Goal: Task Accomplishment & Management: Use online tool/utility

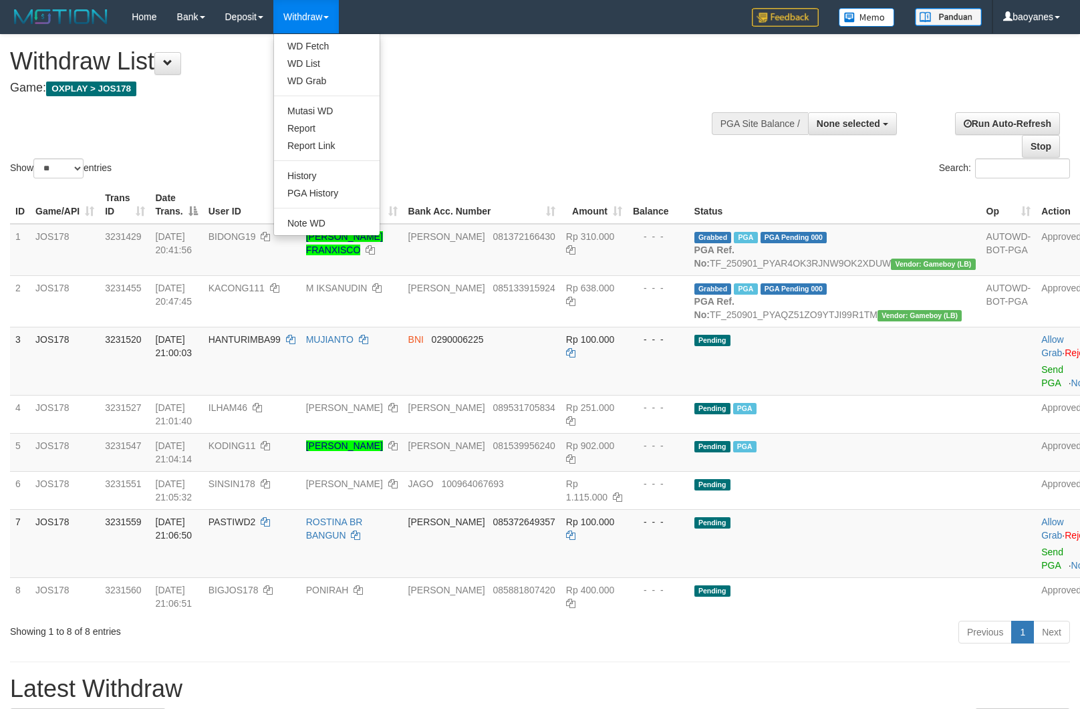
select select
select select "**"
click at [318, 43] on link "WD Fetch" at bounding box center [327, 45] width 106 height 17
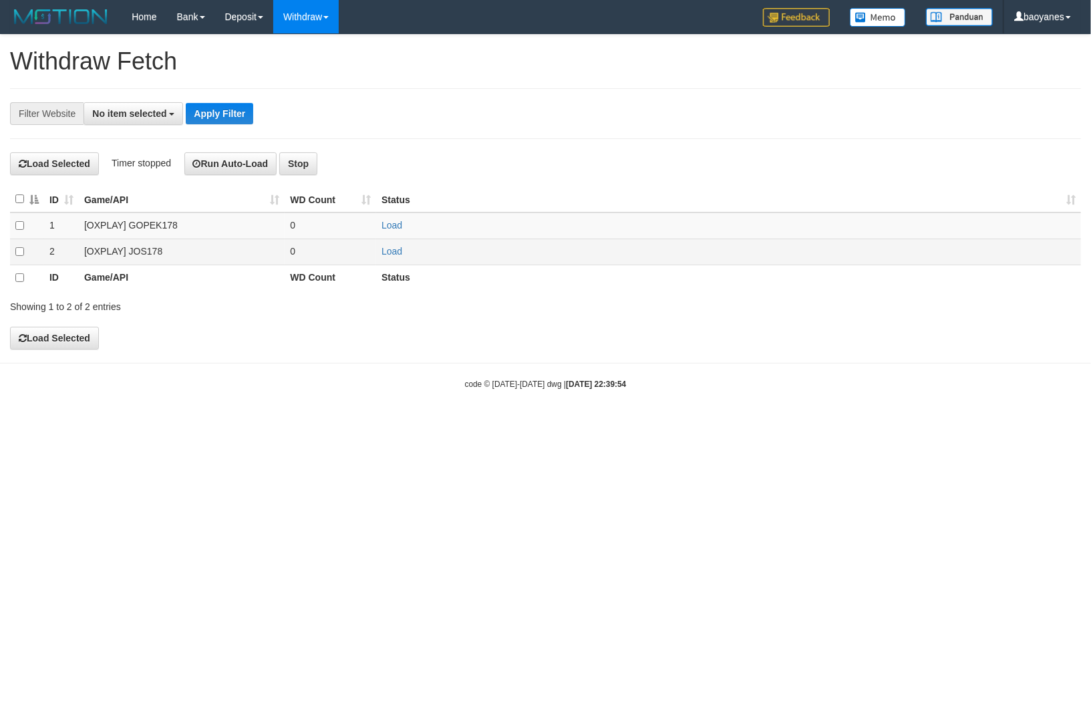
click at [145, 256] on td "[OXPLAY] JOS178" at bounding box center [182, 252] width 206 height 26
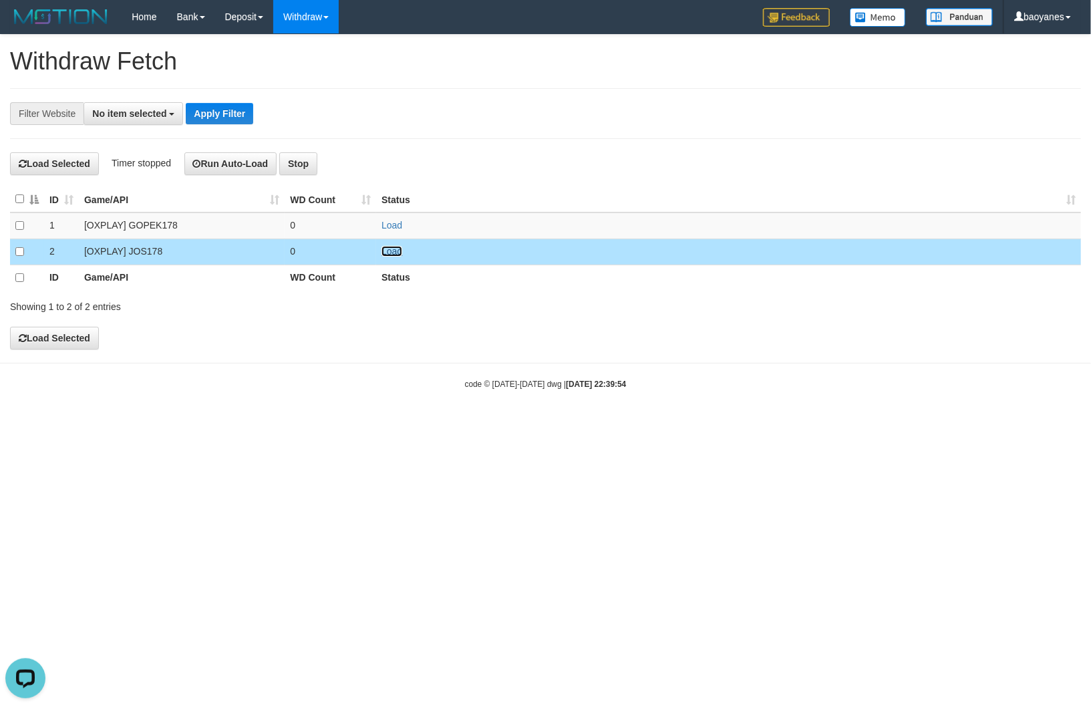
click at [399, 253] on link "Load" at bounding box center [391, 251] width 21 height 11
click at [142, 119] on button "No item selected" at bounding box center [134, 113] width 100 height 23
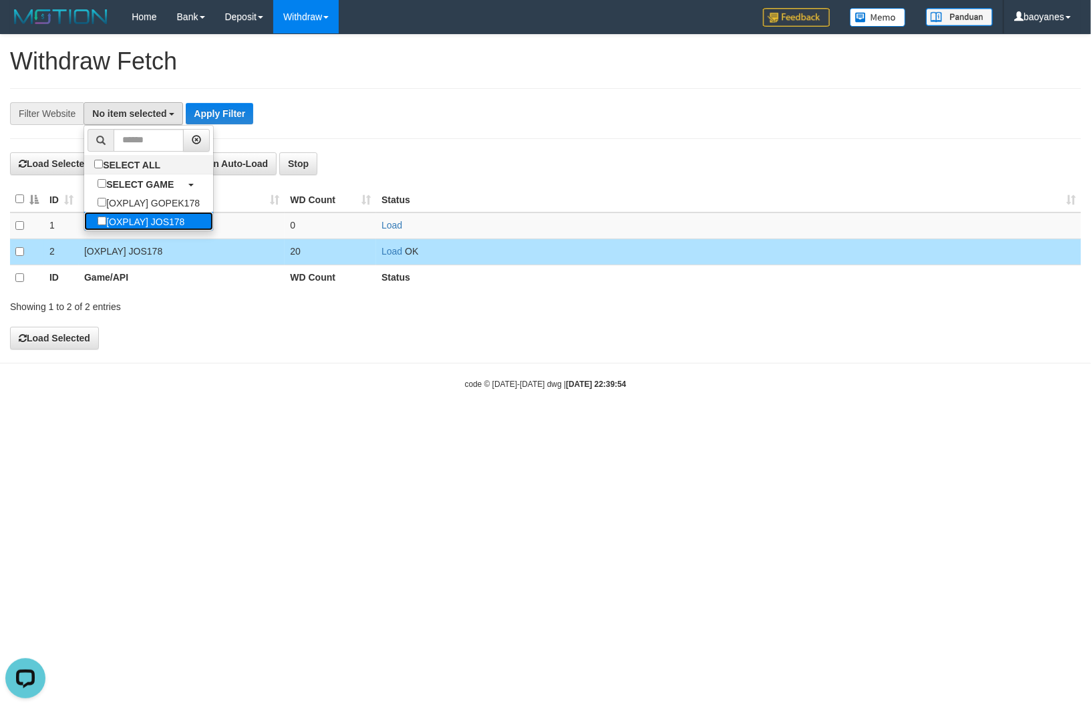
click at [156, 230] on label "[OXPLAY] JOS178" at bounding box center [141, 221] width 114 height 19
select select "****"
click at [219, 117] on button "Apply Filter" at bounding box center [225, 113] width 67 height 21
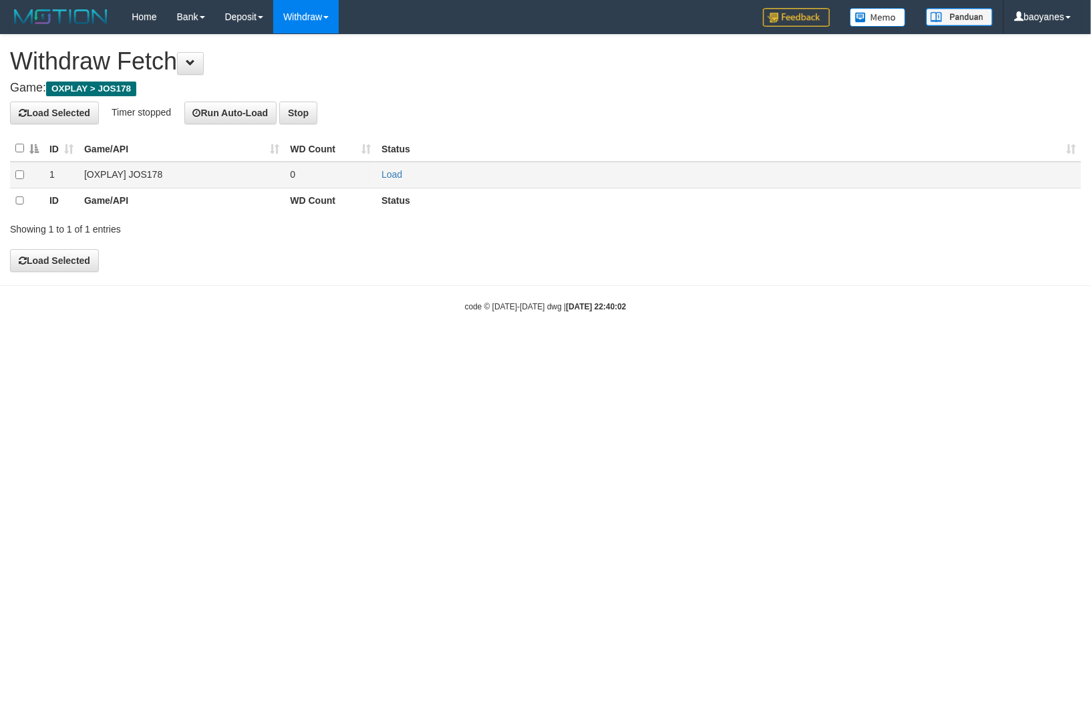
click at [125, 170] on td "[OXPLAY] JOS178" at bounding box center [182, 175] width 206 height 26
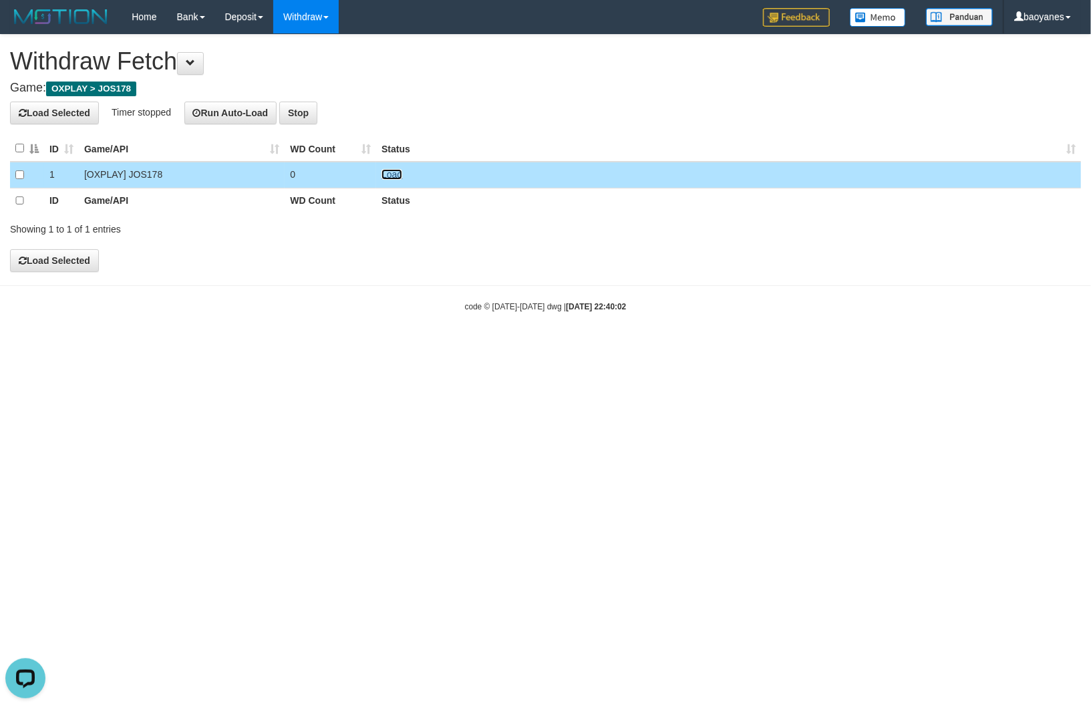
click at [388, 171] on link "Load" at bounding box center [391, 174] width 21 height 11
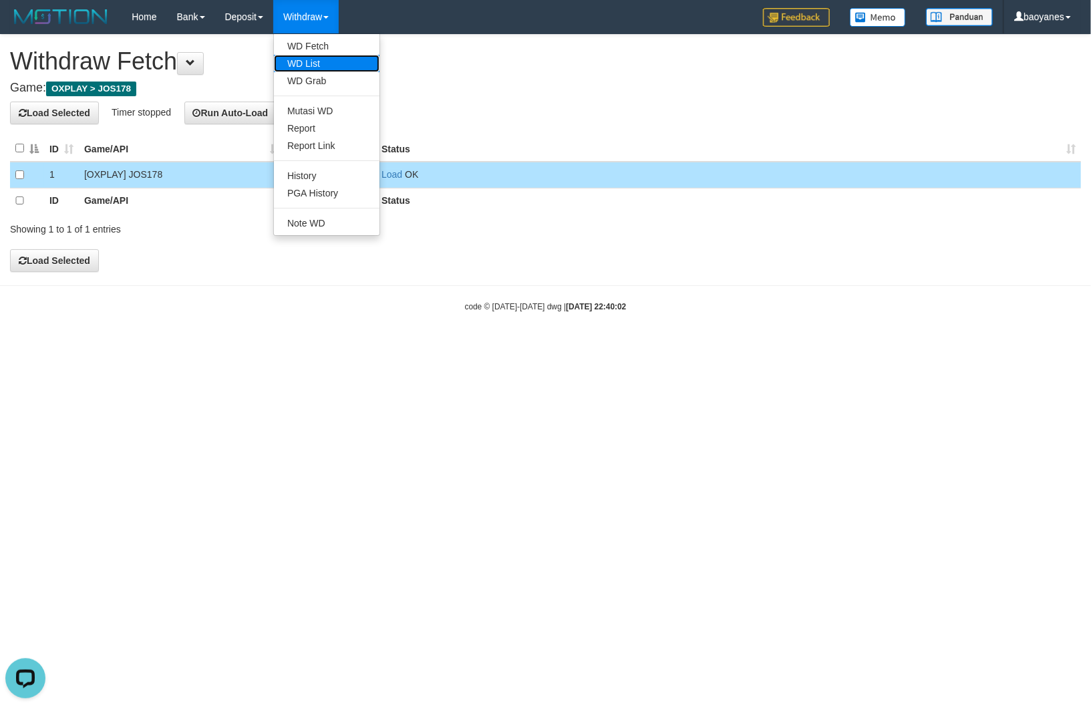
click at [326, 60] on link "WD List" at bounding box center [327, 63] width 106 height 17
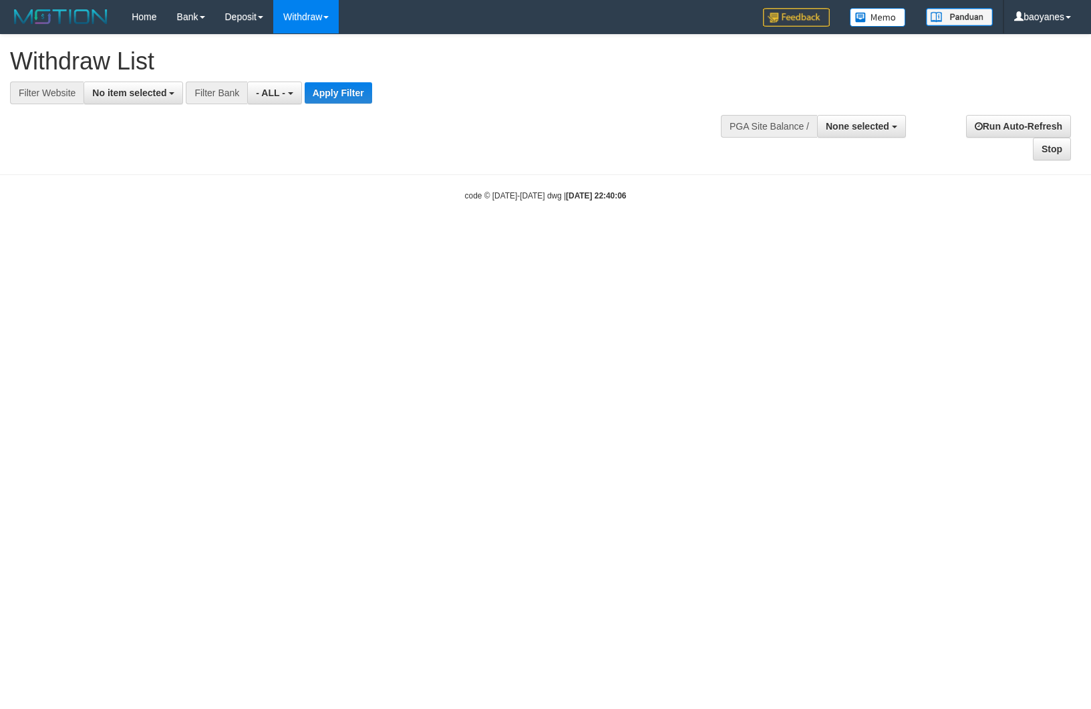
select select
click at [136, 88] on span "No item selected" at bounding box center [129, 93] width 74 height 11
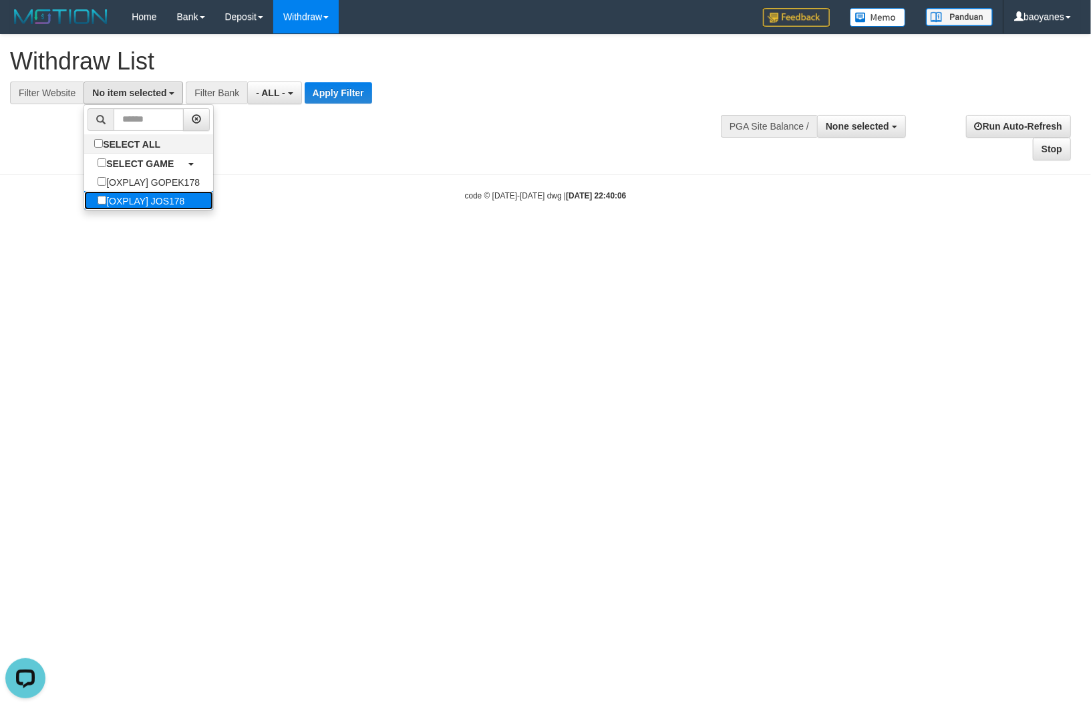
click at [159, 200] on label "[OXPLAY] JOS178" at bounding box center [141, 200] width 114 height 19
select select "****"
click at [349, 92] on button "Apply Filter" at bounding box center [344, 92] width 67 height 21
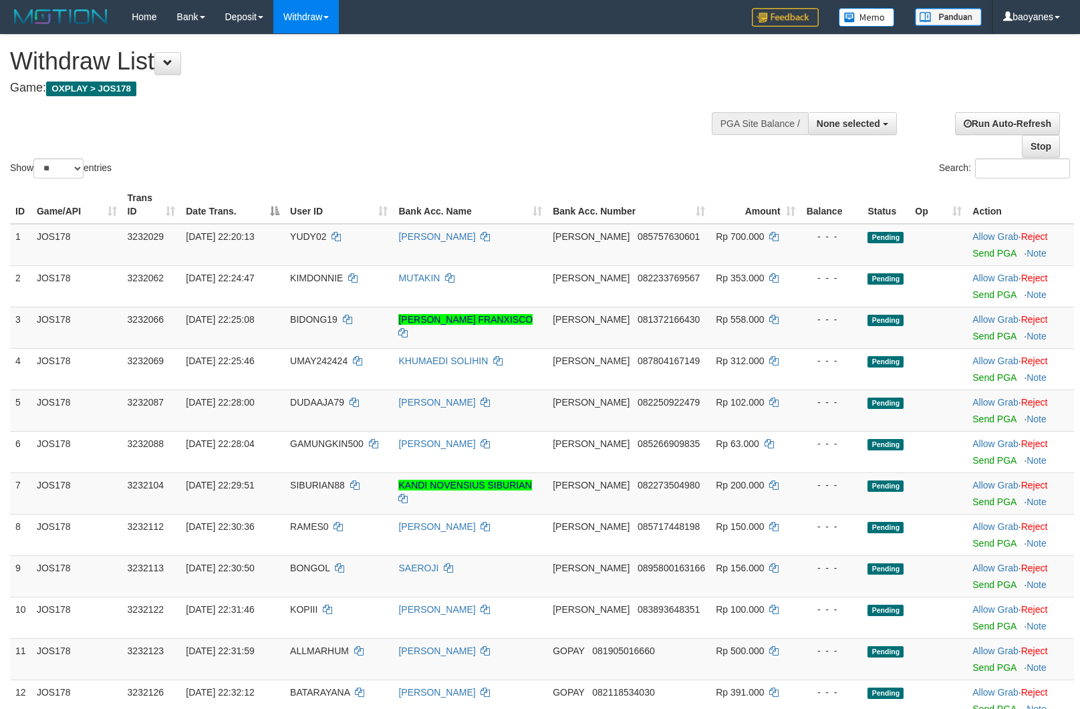
select select
select select "**"
click at [992, 256] on link "Send PGA" at bounding box center [993, 253] width 43 height 11
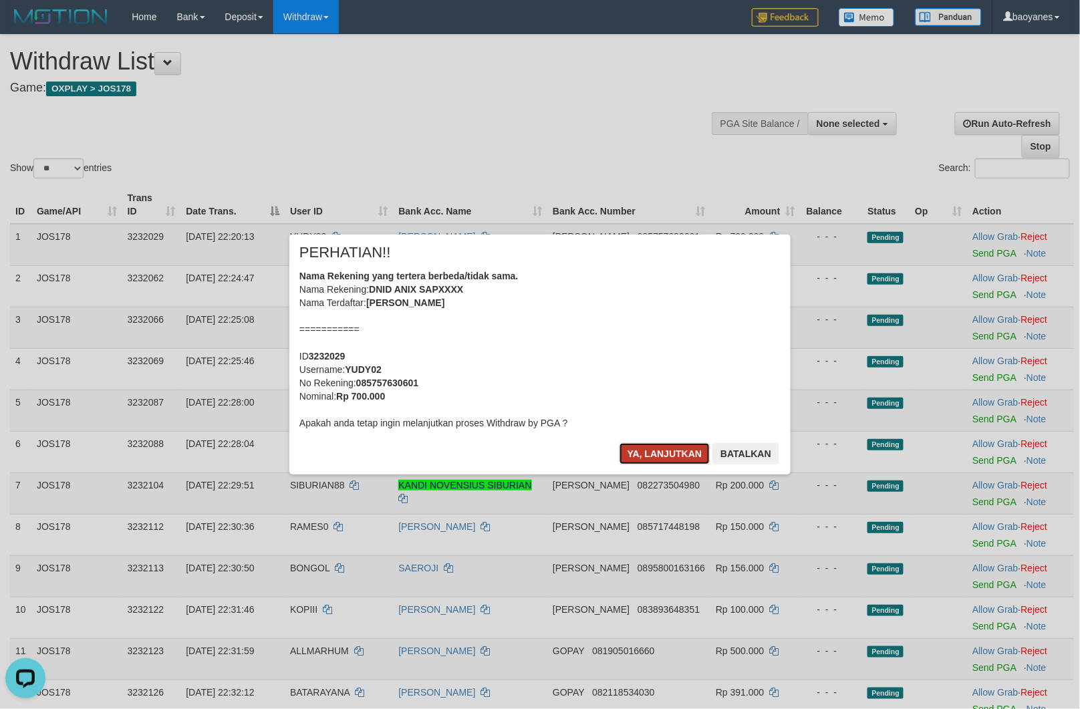
click at [667, 456] on button "Ya, lanjutkan" at bounding box center [664, 453] width 91 height 21
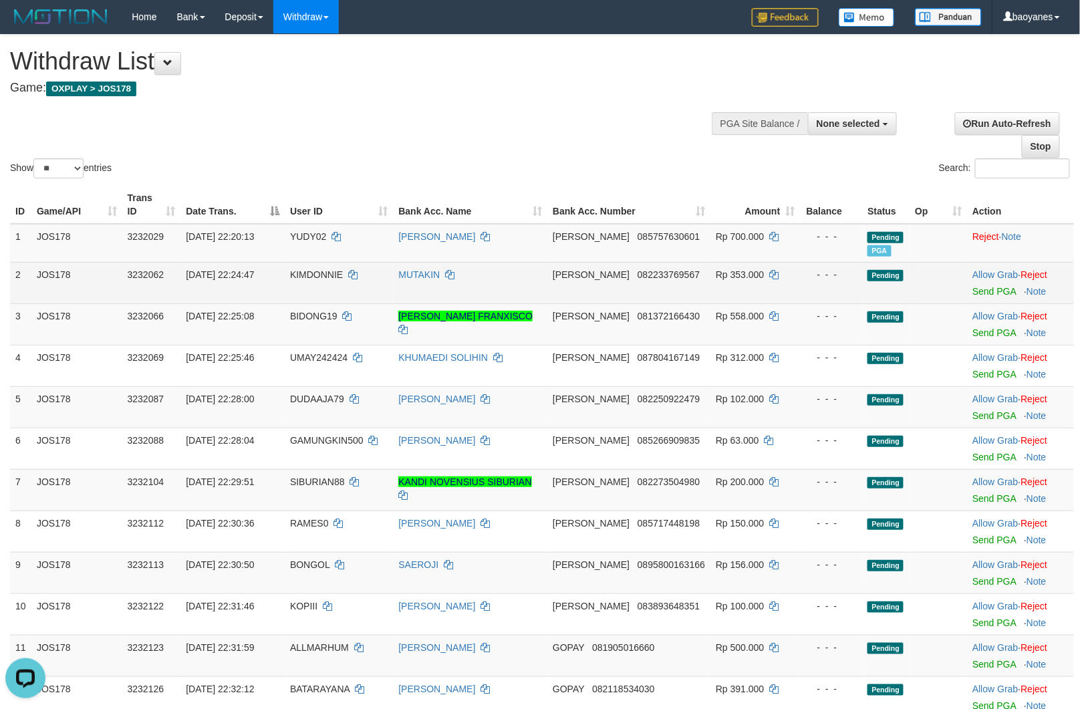
click at [1003, 295] on td "Allow Grab · Reject Send PGA · Note" at bounding box center [1020, 282] width 107 height 41
click at [992, 292] on link "Send PGA" at bounding box center [993, 291] width 43 height 11
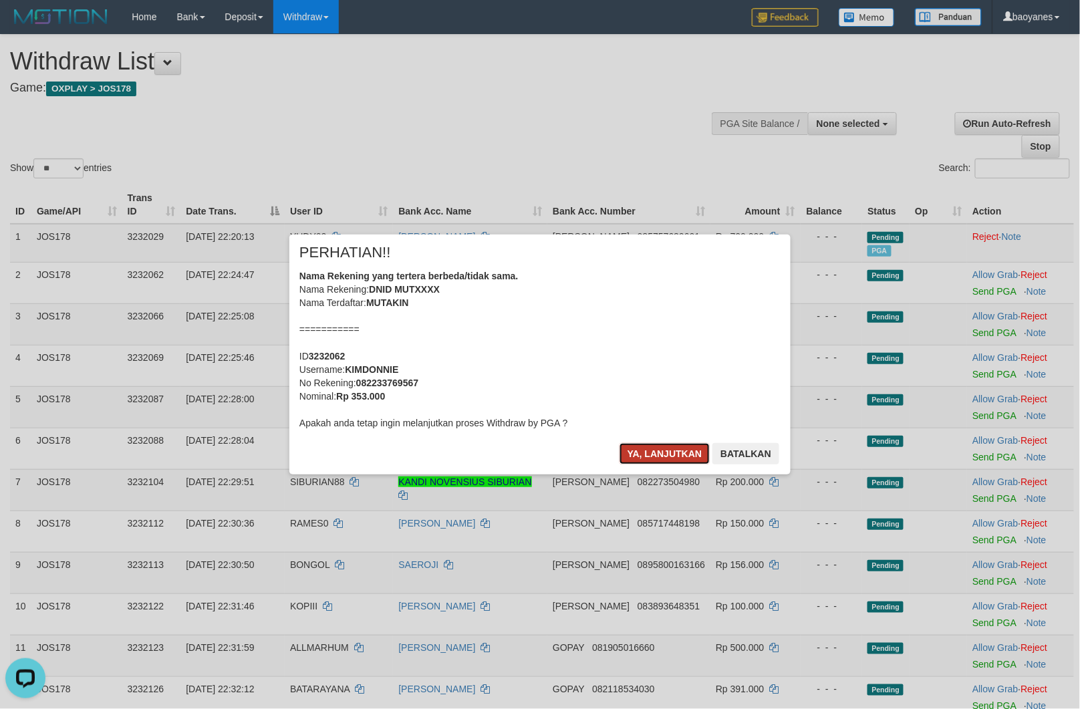
click at [665, 456] on button "Ya, lanjutkan" at bounding box center [664, 453] width 91 height 21
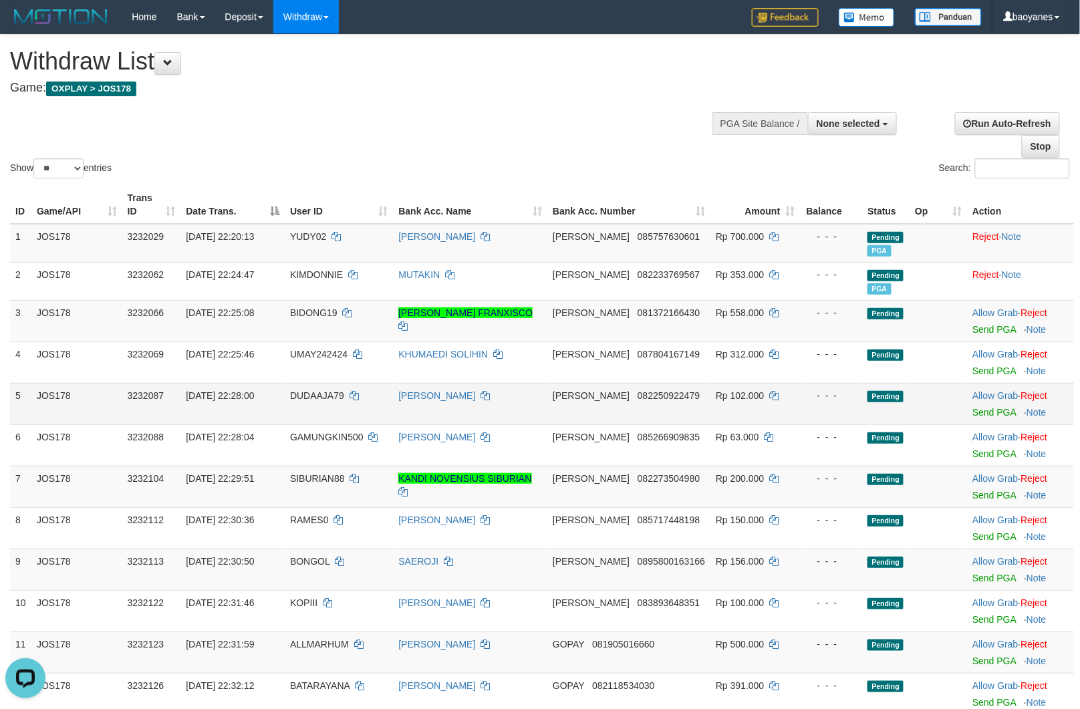
scroll to position [74, 0]
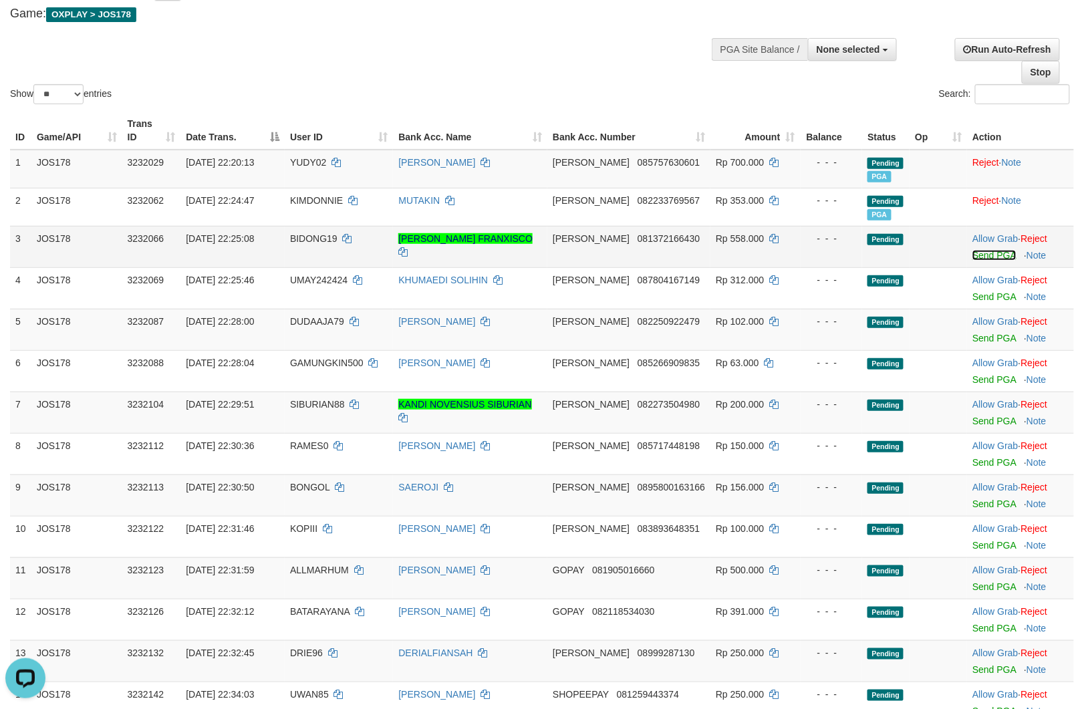
click at [983, 255] on link "Send PGA" at bounding box center [993, 255] width 43 height 11
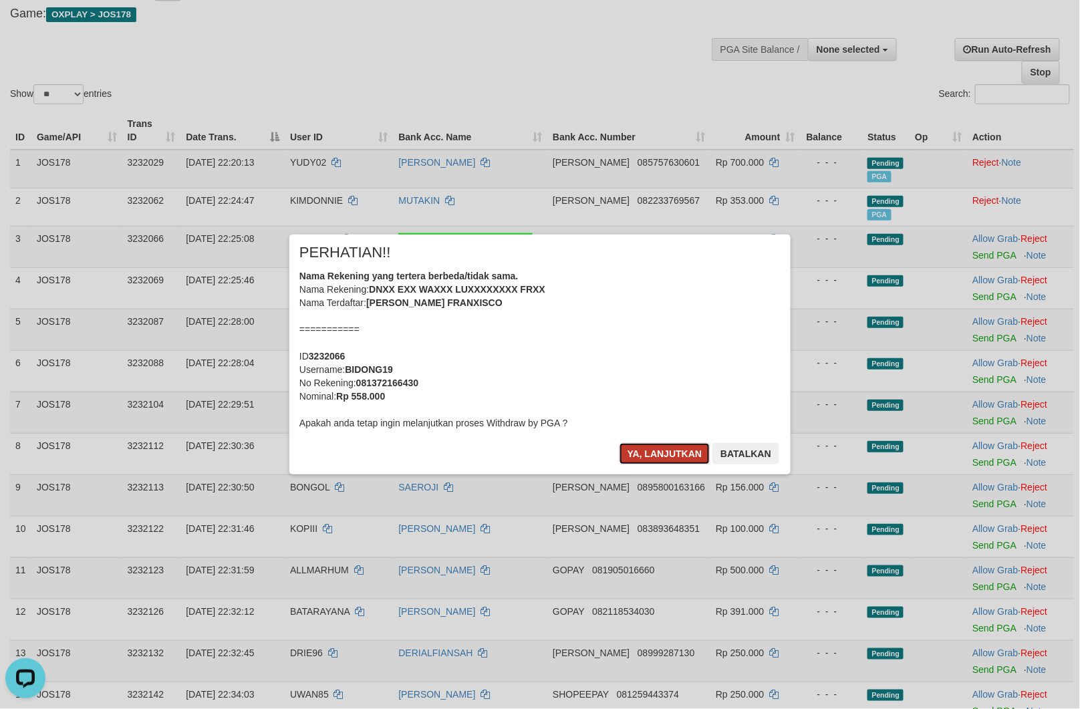
click at [657, 454] on button "Ya, lanjutkan" at bounding box center [664, 453] width 91 height 21
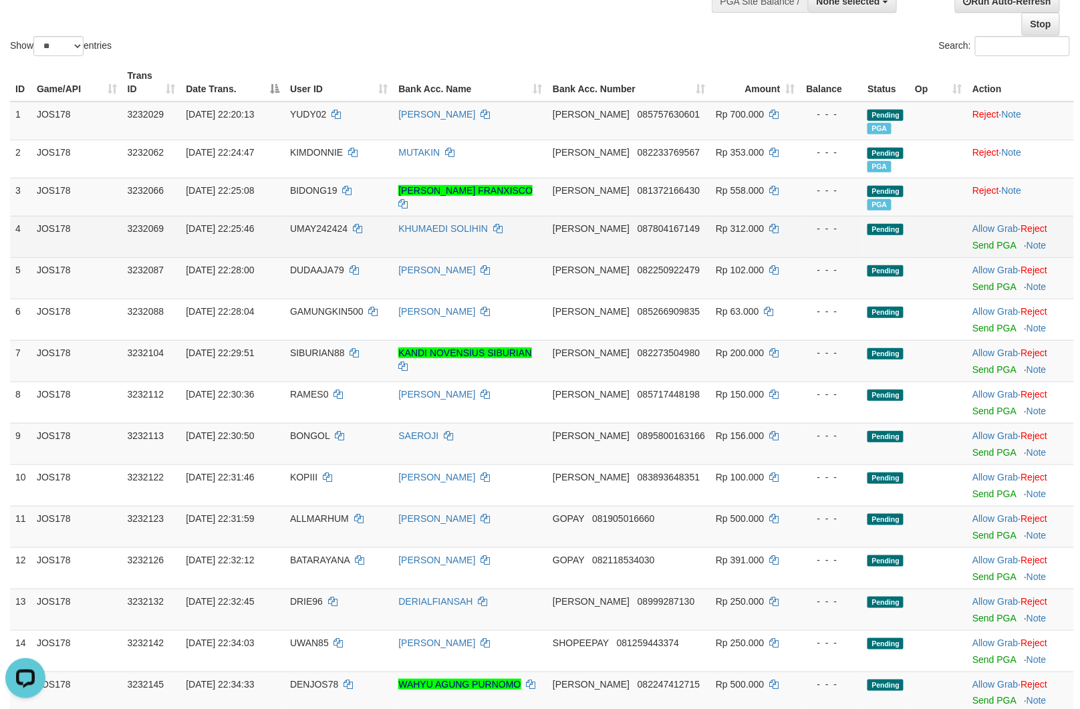
scroll to position [148, 0]
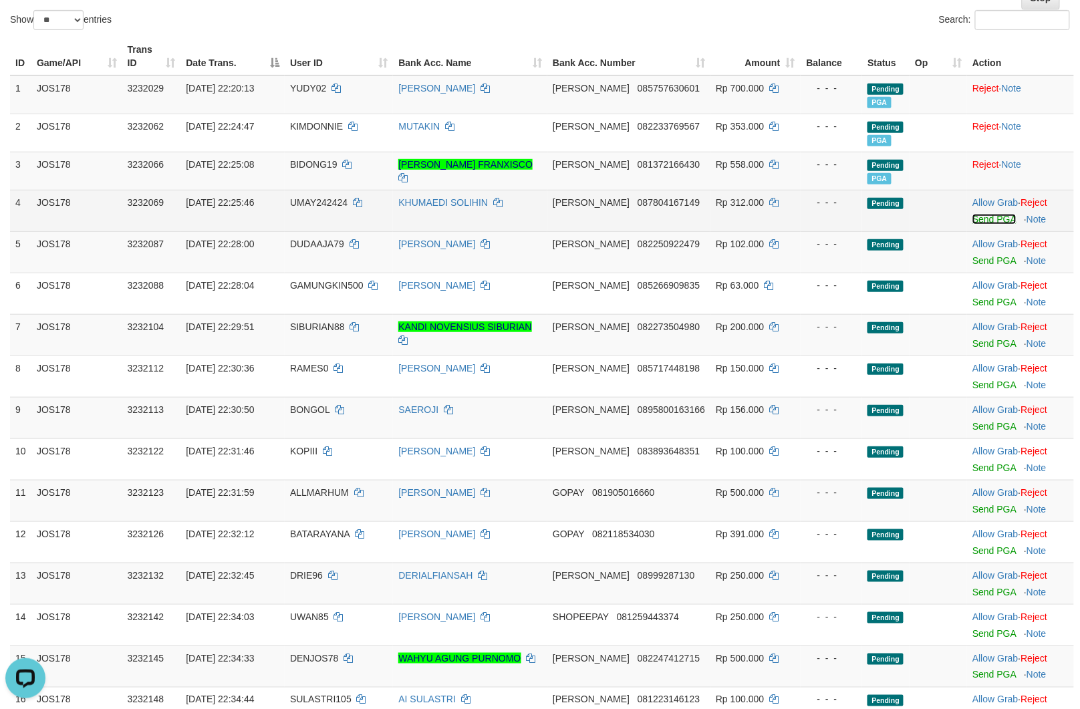
click at [978, 214] on link "Send PGA" at bounding box center [993, 219] width 43 height 11
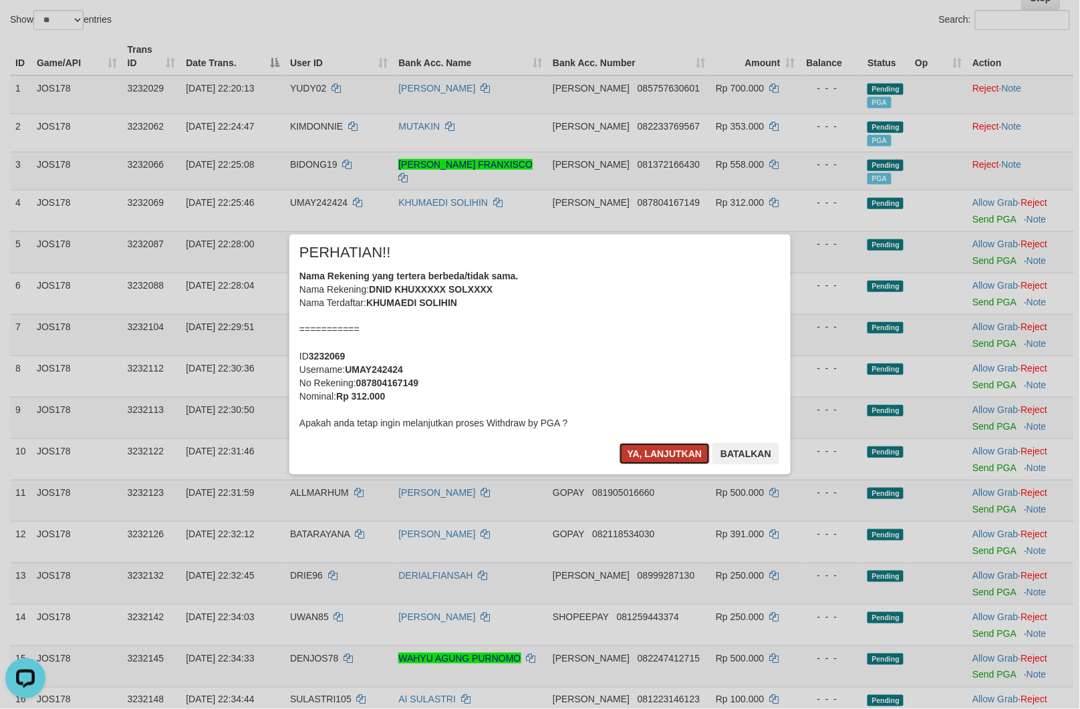
click at [666, 452] on button "Ya, lanjutkan" at bounding box center [664, 453] width 91 height 21
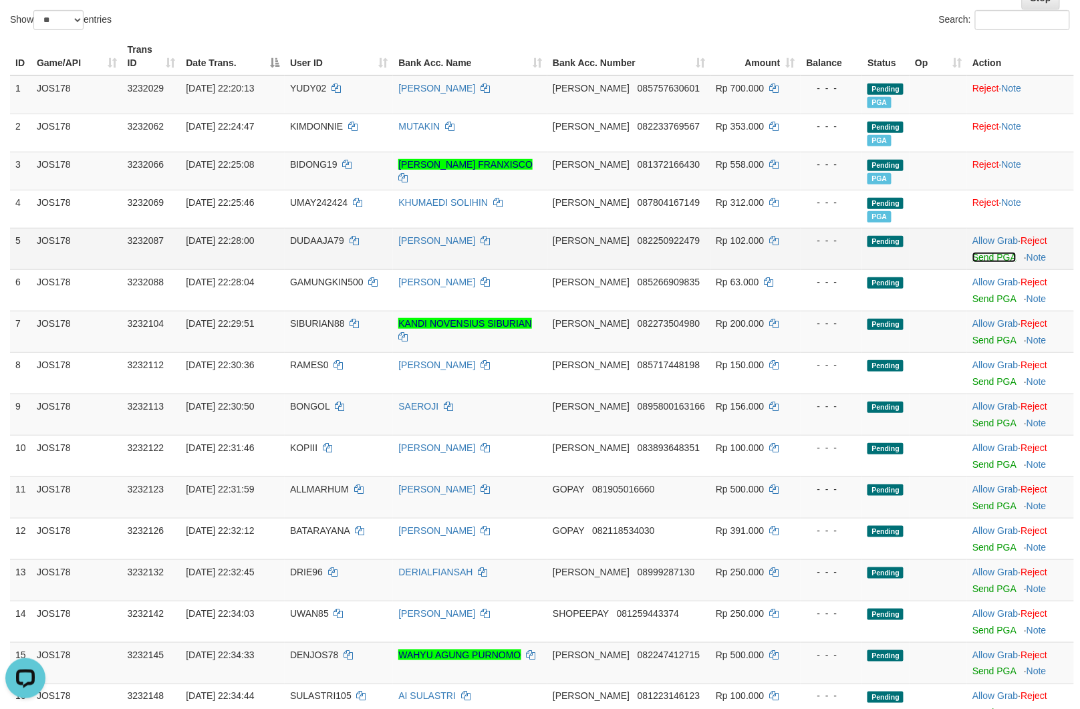
click at [992, 258] on link "Send PGA" at bounding box center [993, 257] width 43 height 11
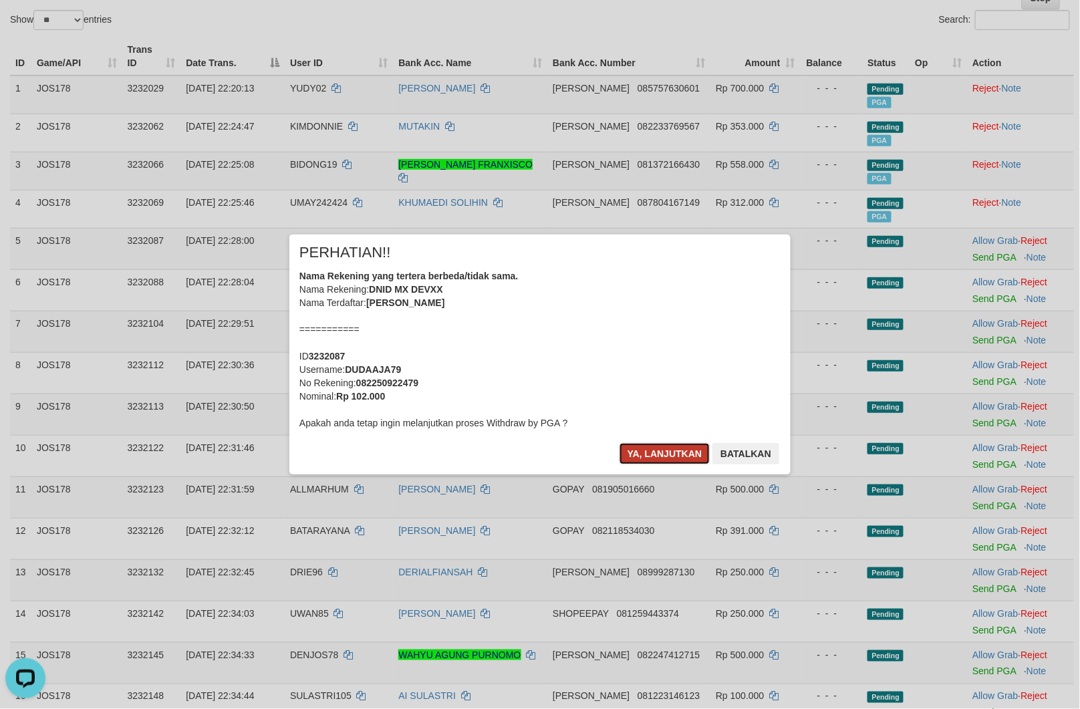
click at [657, 452] on button "Ya, lanjutkan" at bounding box center [664, 453] width 91 height 21
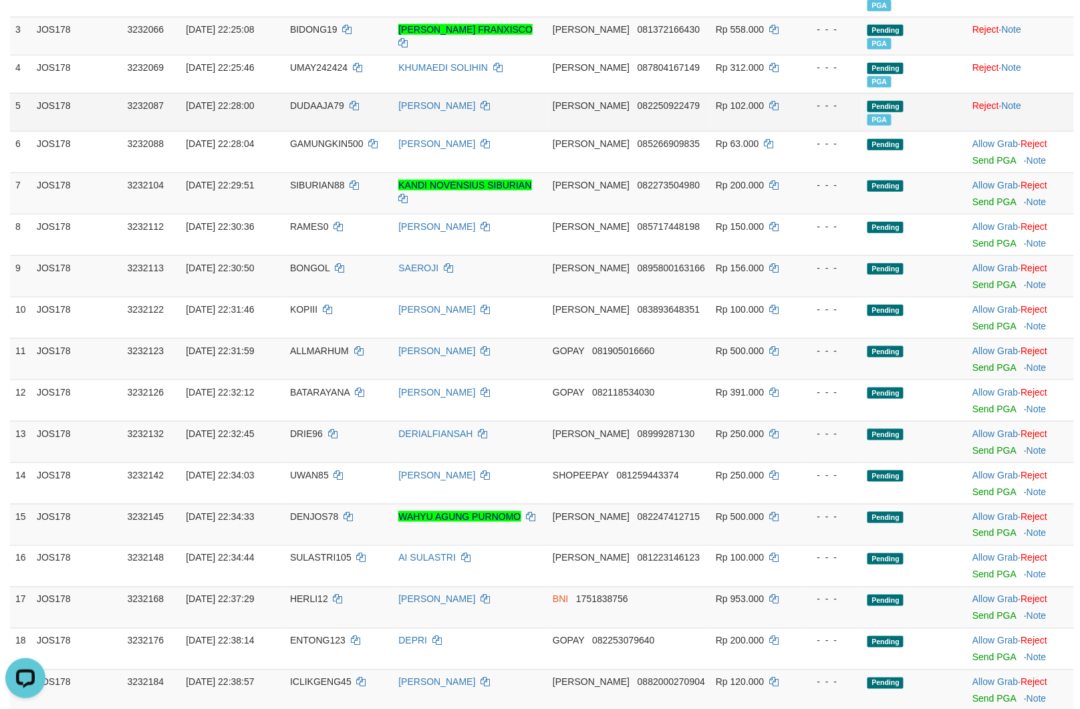
scroll to position [297, 0]
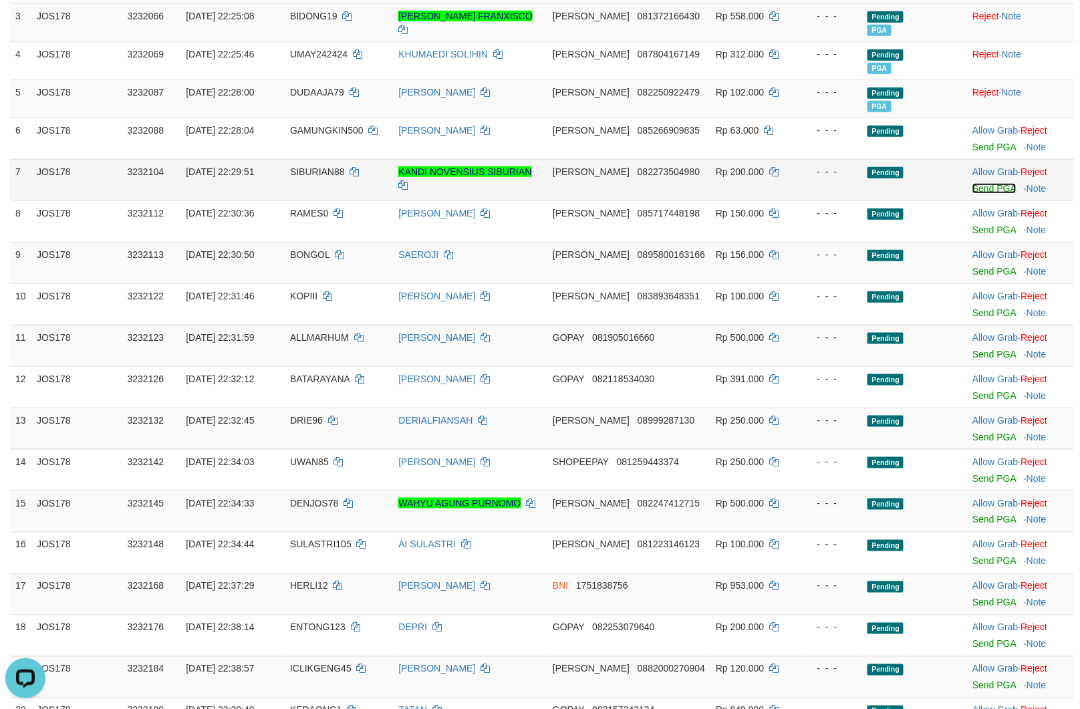
click at [980, 184] on link "Send PGA" at bounding box center [993, 188] width 43 height 11
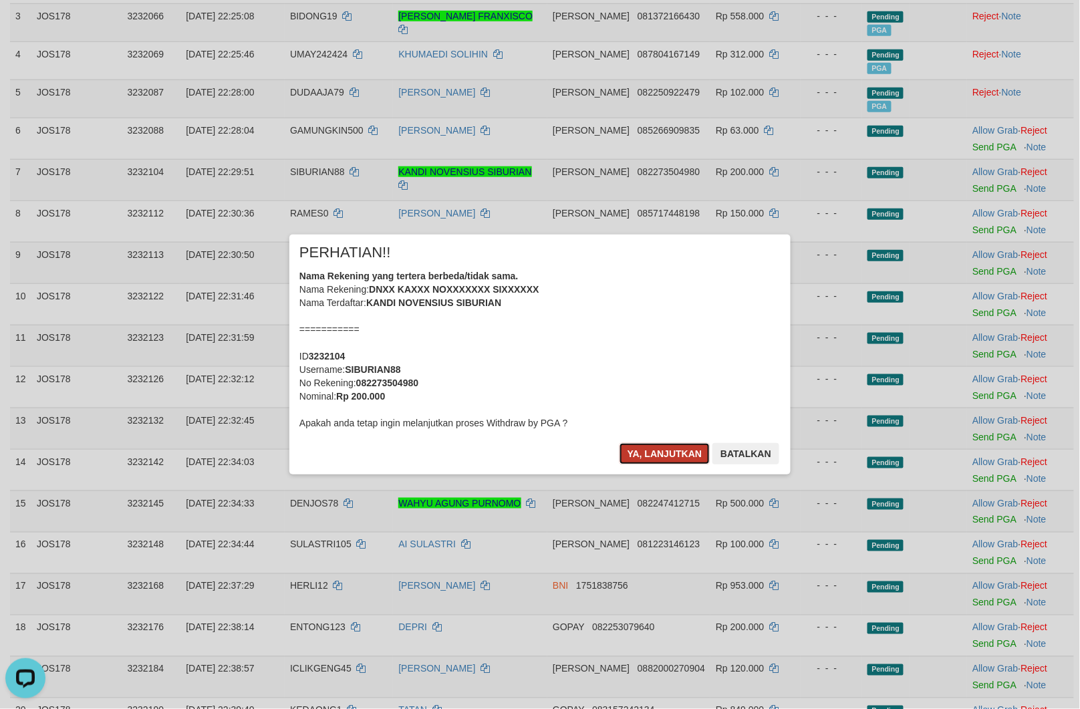
click at [642, 455] on button "Ya, lanjutkan" at bounding box center [664, 453] width 91 height 21
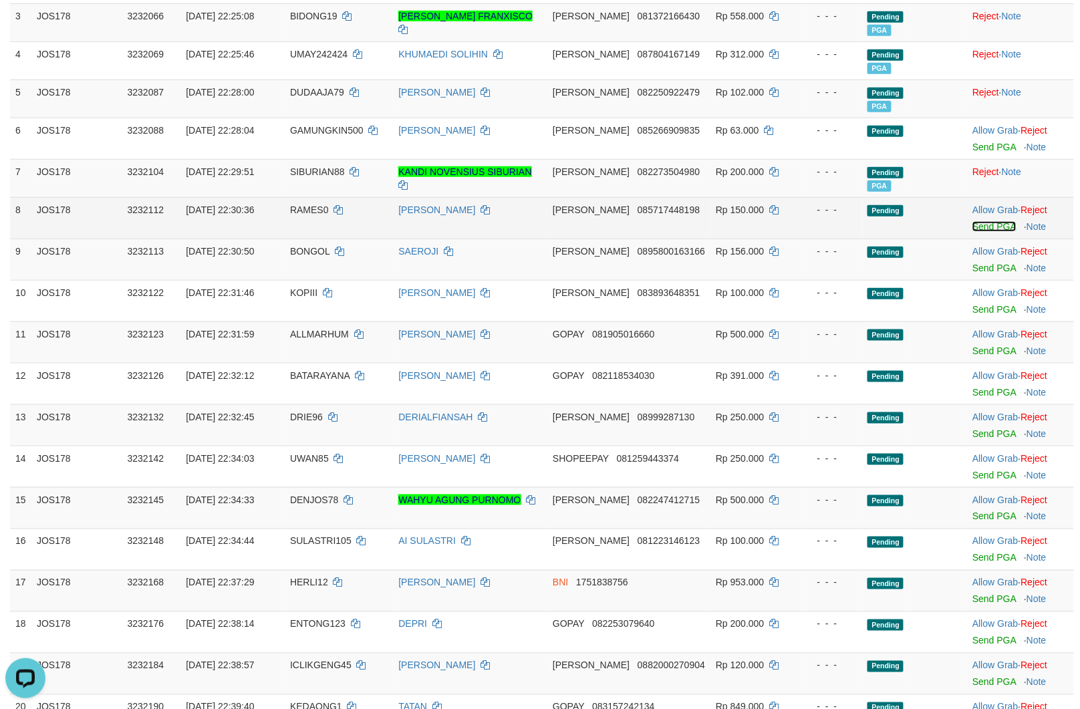
click at [998, 225] on link "Send PGA" at bounding box center [993, 226] width 43 height 11
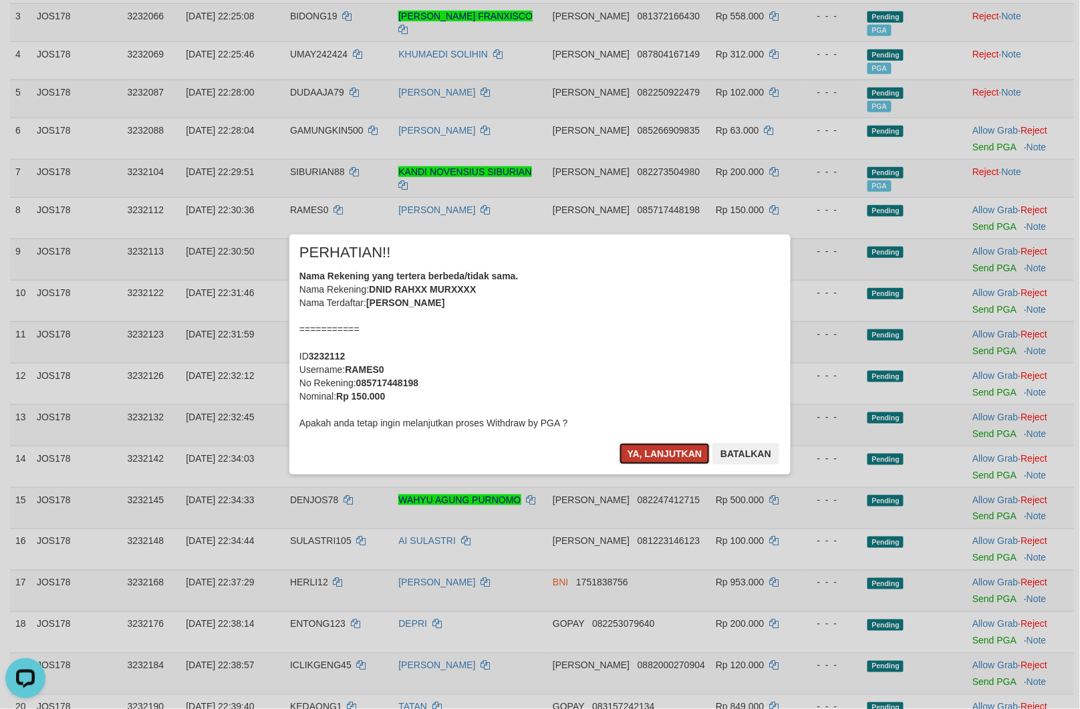
click at [666, 454] on button "Ya, lanjutkan" at bounding box center [664, 453] width 91 height 21
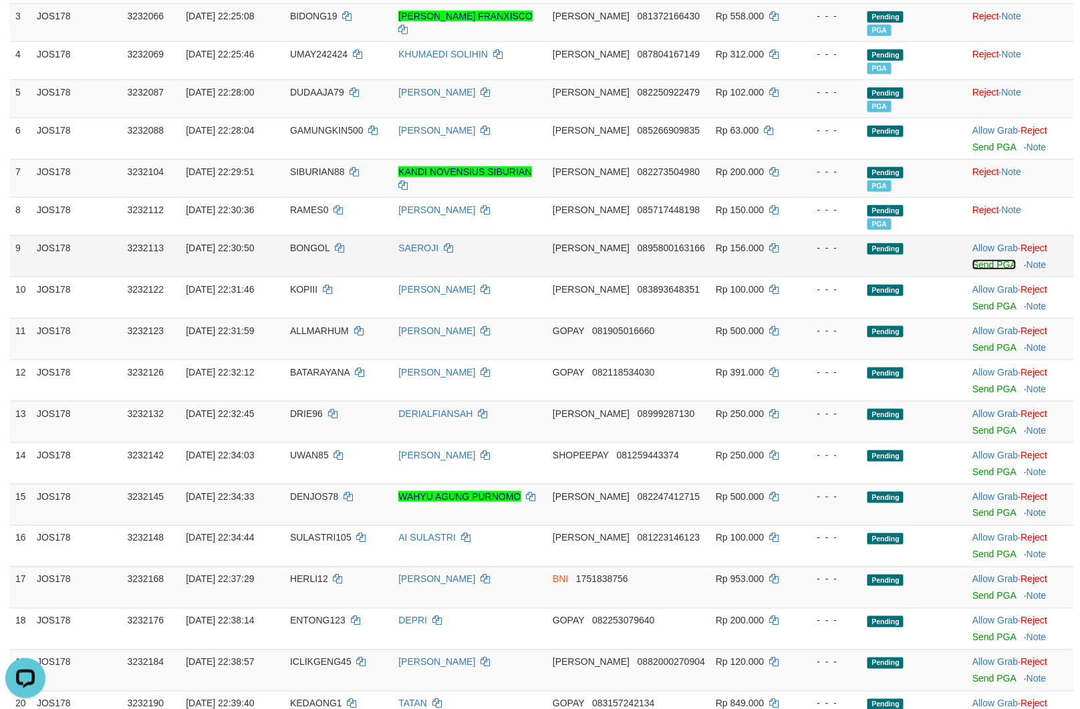
click at [983, 268] on link "Send PGA" at bounding box center [993, 264] width 43 height 11
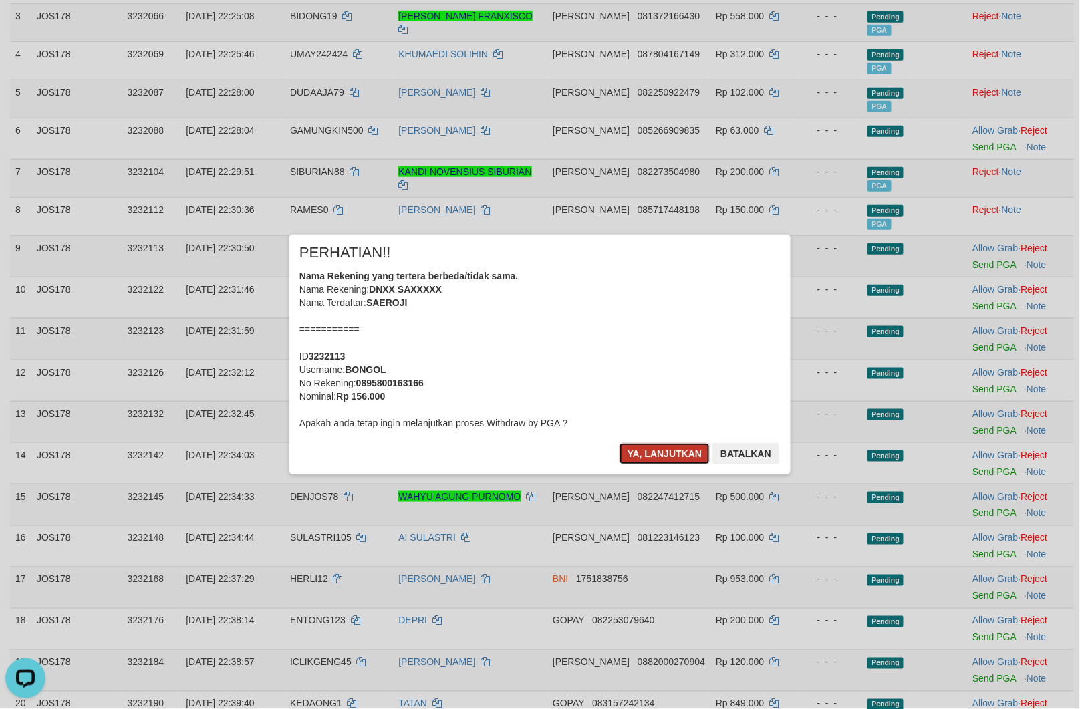
click at [669, 448] on button "Ya, lanjutkan" at bounding box center [664, 453] width 91 height 21
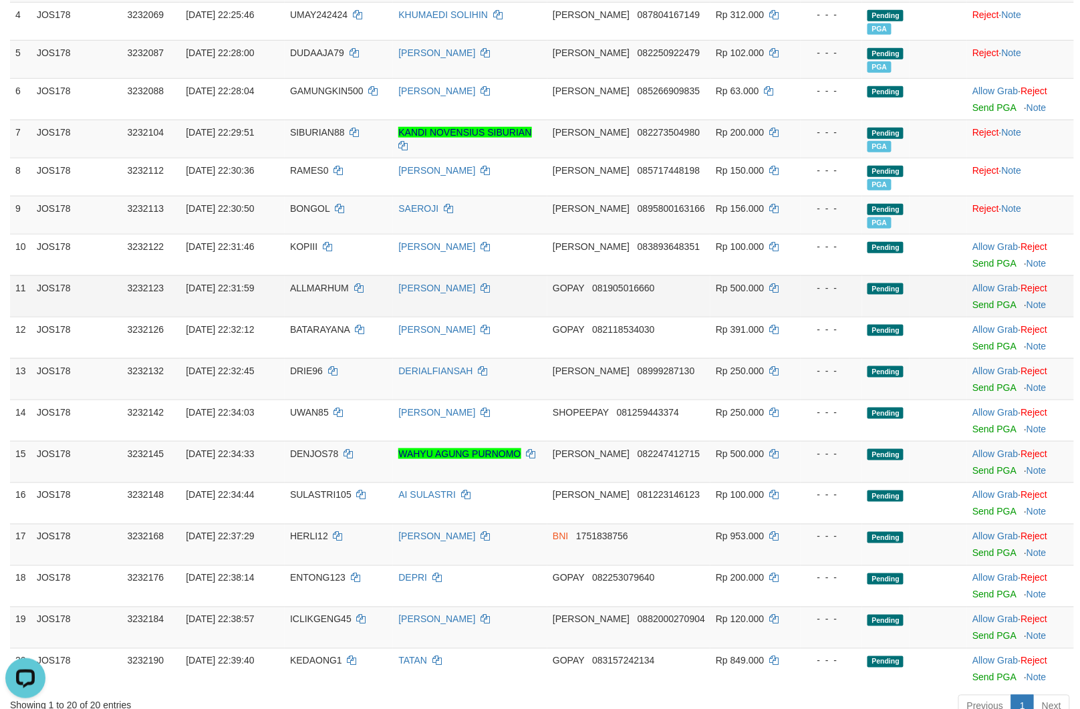
scroll to position [371, 0]
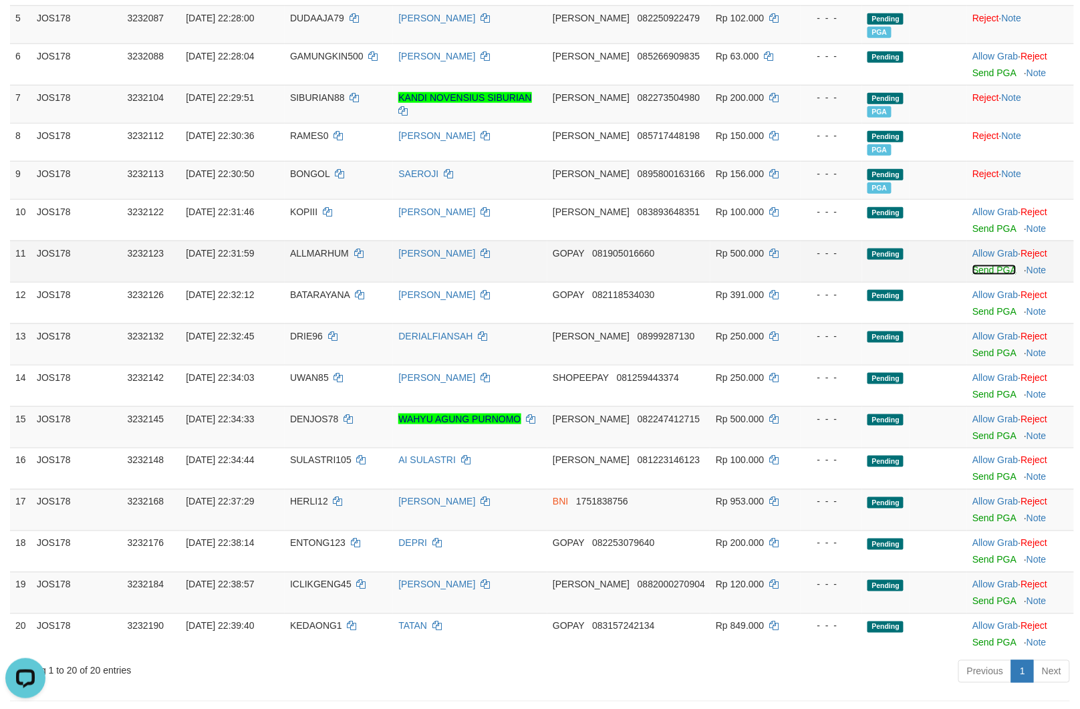
click at [993, 271] on link "Send PGA" at bounding box center [993, 270] width 43 height 11
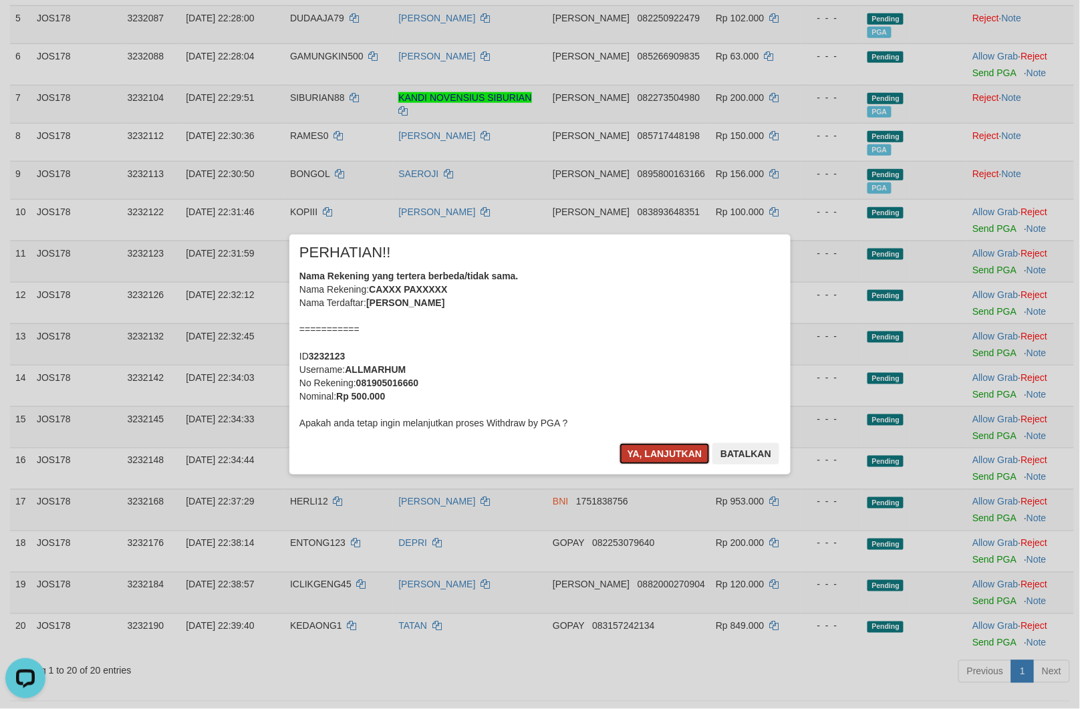
click at [657, 463] on button "Ya, lanjutkan" at bounding box center [664, 453] width 91 height 21
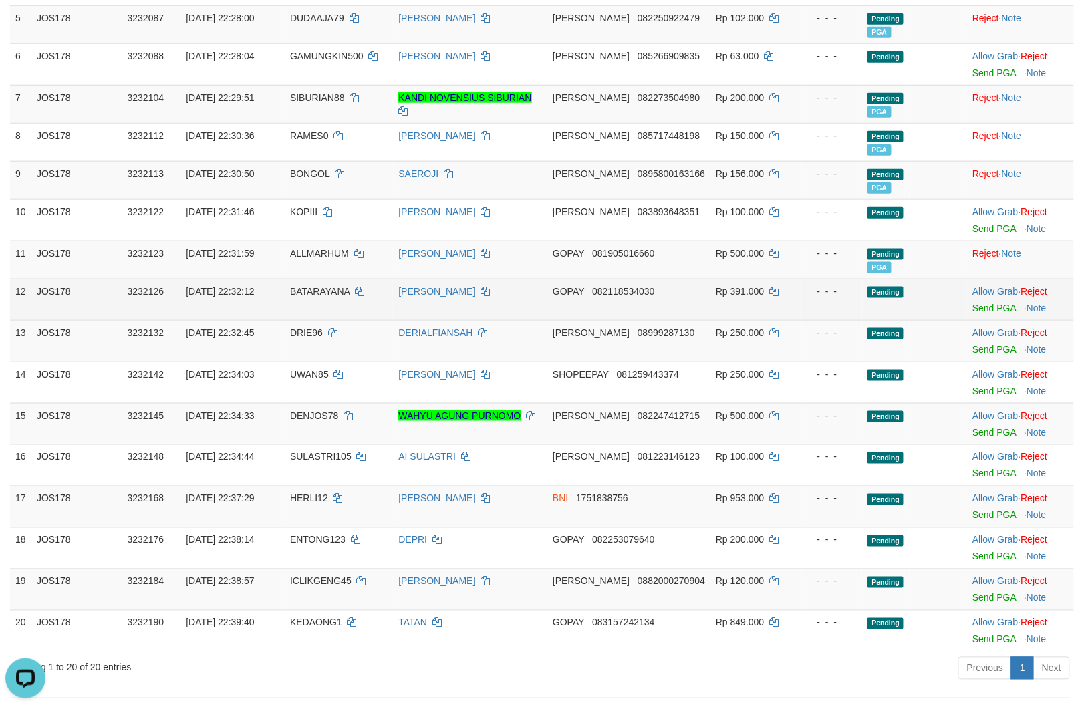
scroll to position [445, 0]
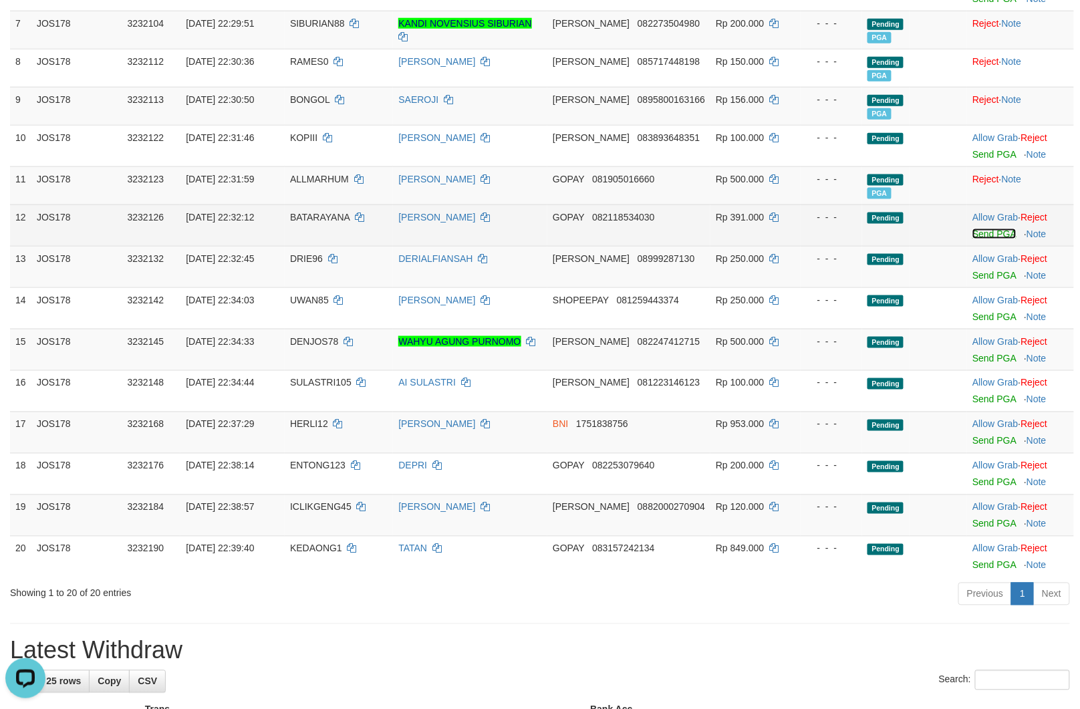
click at [978, 235] on link "Send PGA" at bounding box center [993, 233] width 43 height 11
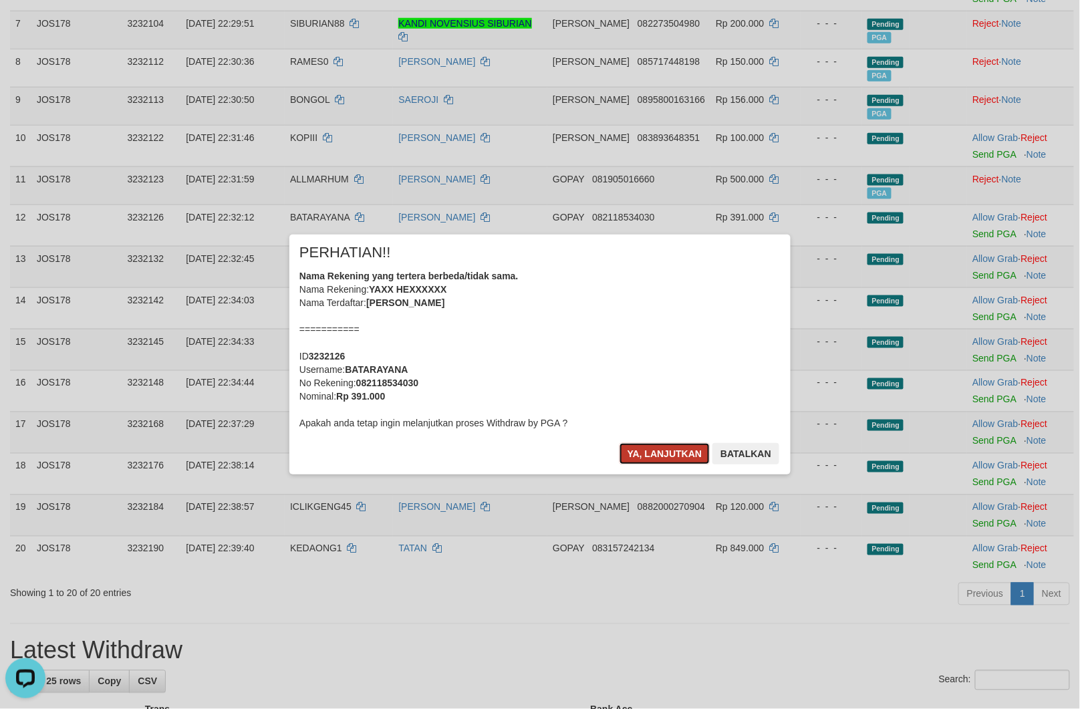
click at [658, 451] on button "Ya, lanjutkan" at bounding box center [664, 453] width 91 height 21
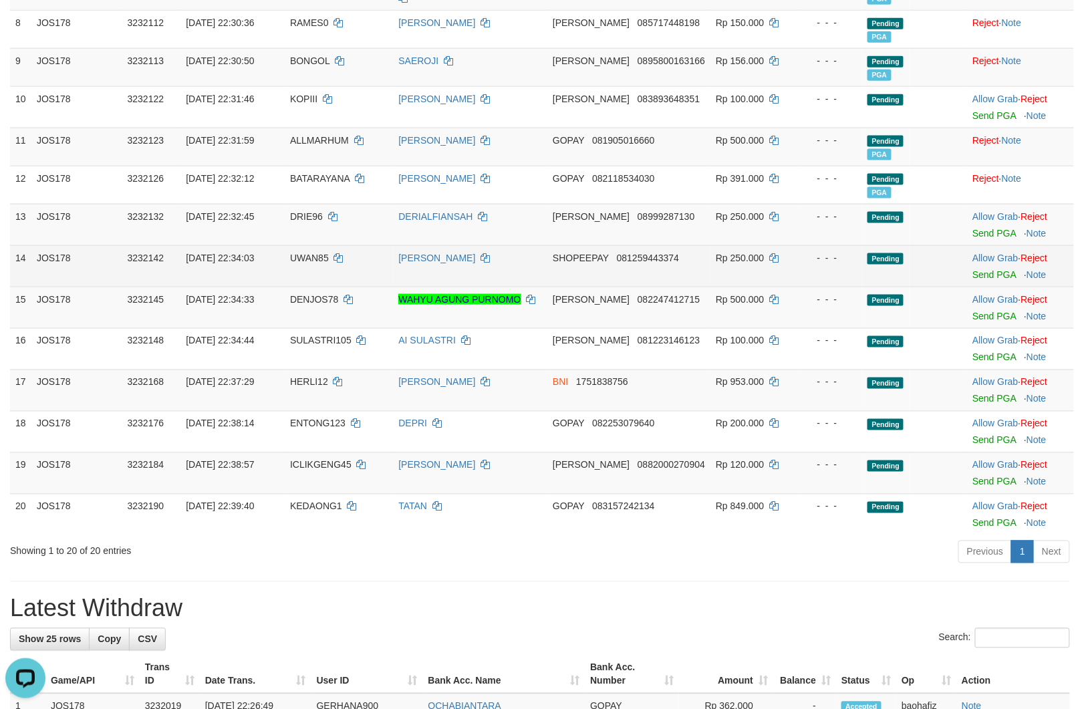
scroll to position [519, 0]
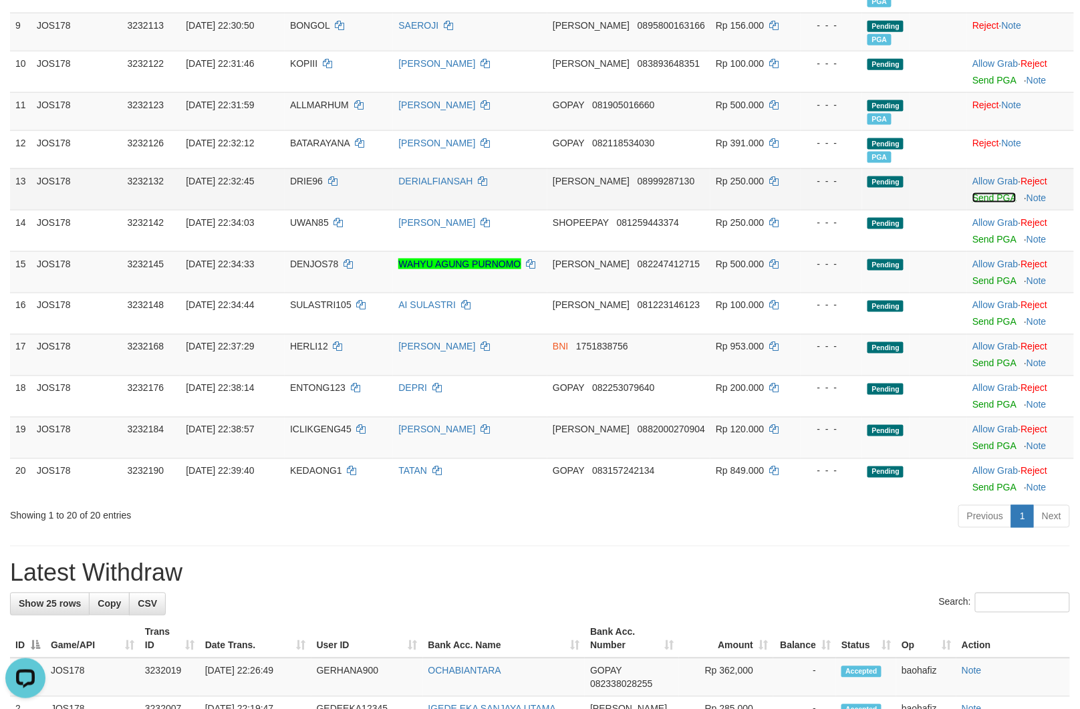
click at [972, 196] on link "Send PGA" at bounding box center [993, 197] width 43 height 11
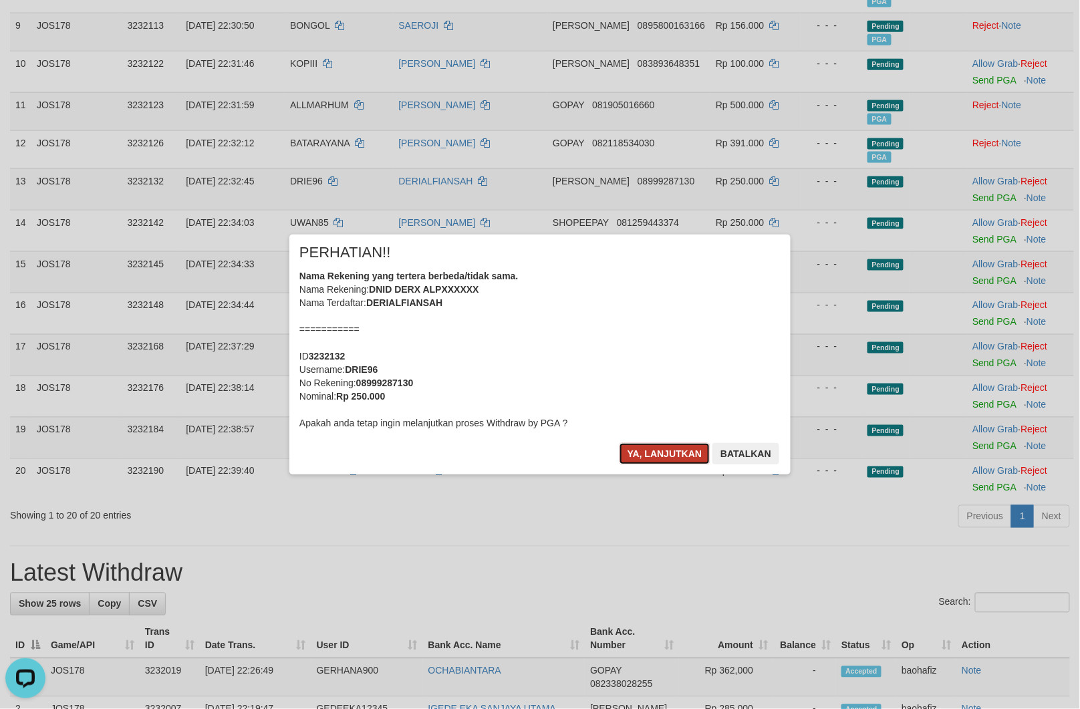
click at [655, 452] on button "Ya, lanjutkan" at bounding box center [664, 453] width 91 height 21
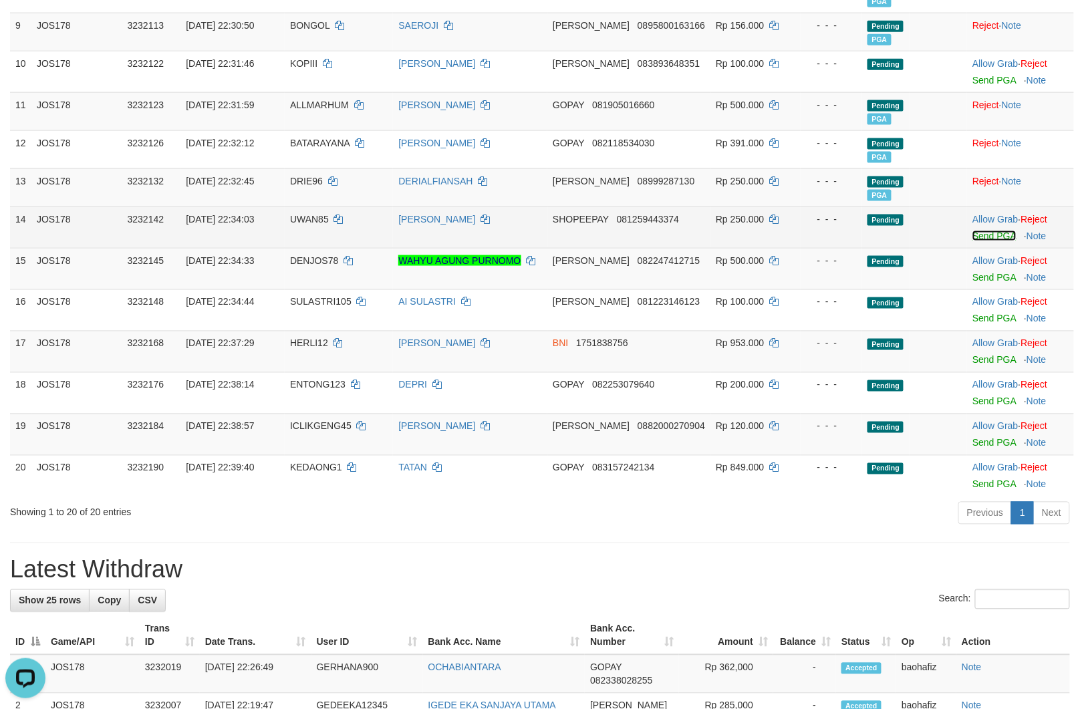
click at [986, 237] on link "Send PGA" at bounding box center [993, 235] width 43 height 11
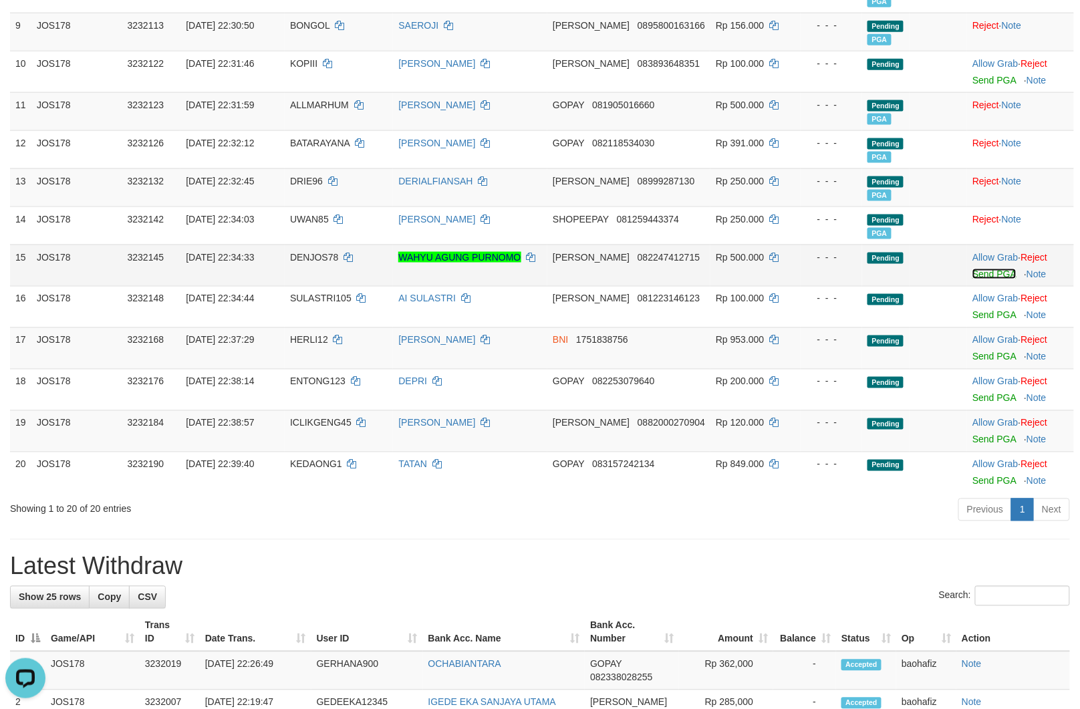
click at [983, 272] on link "Send PGA" at bounding box center [993, 274] width 43 height 11
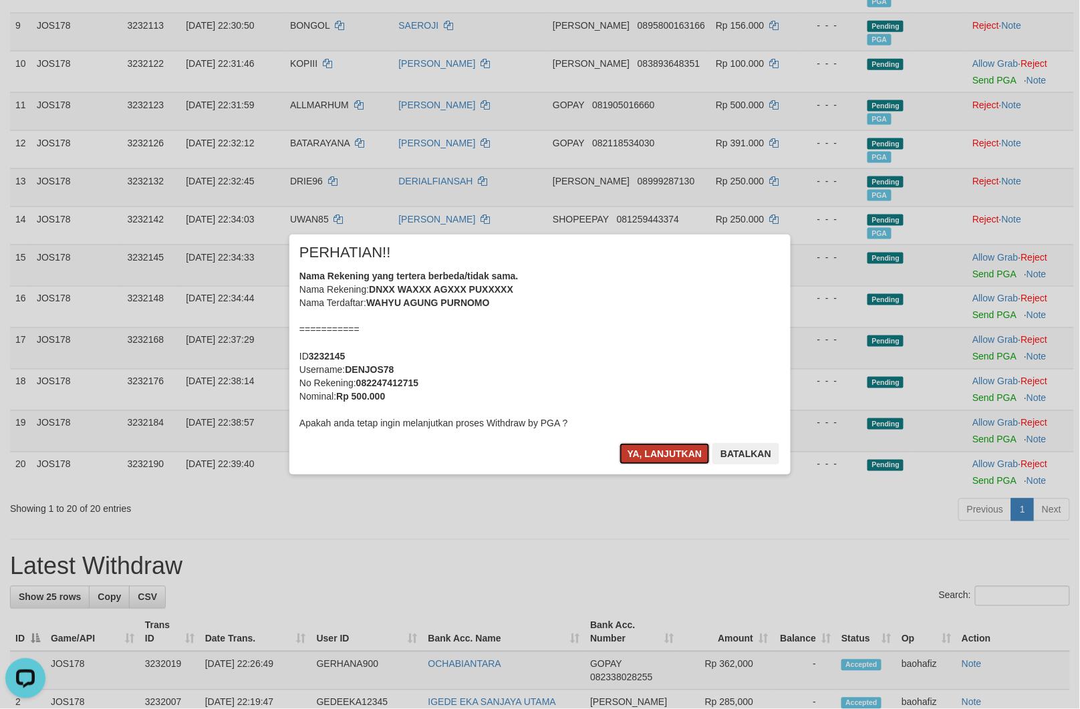
click at [647, 450] on button "Ya, lanjutkan" at bounding box center [664, 453] width 91 height 21
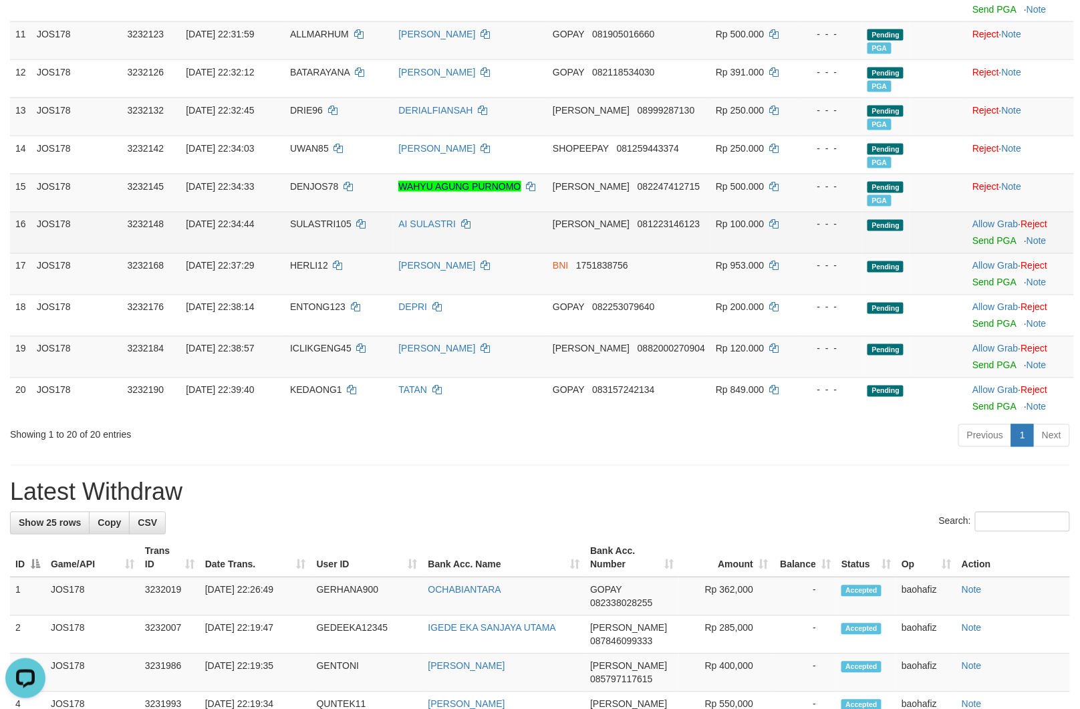
scroll to position [593, 0]
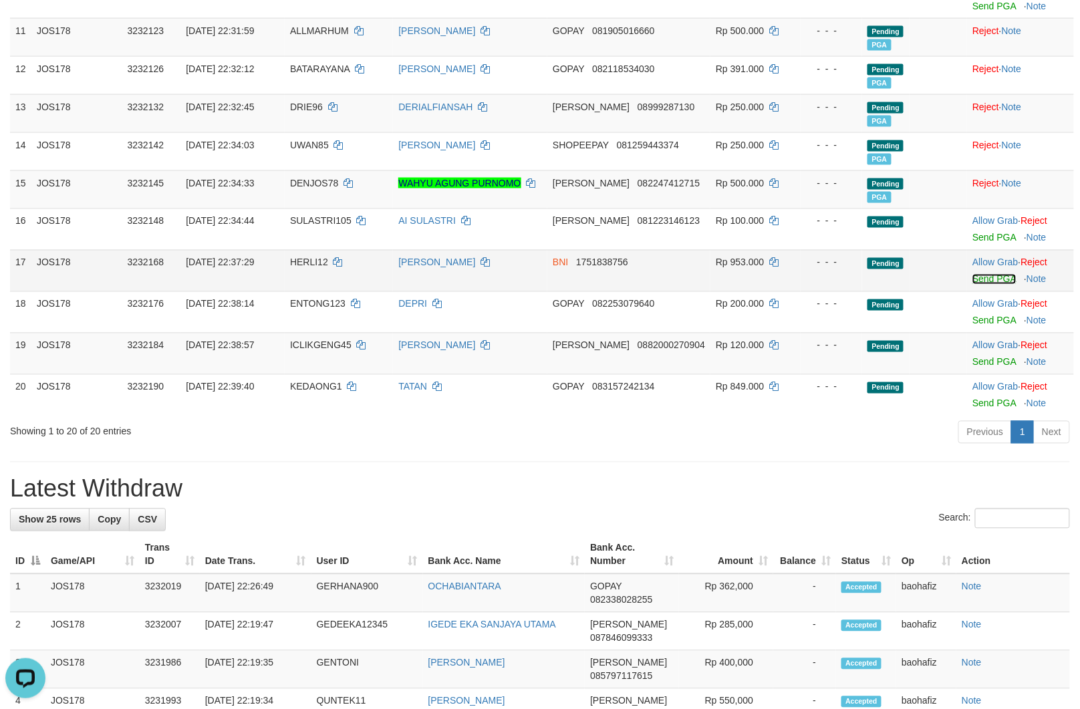
click at [977, 275] on link "Send PGA" at bounding box center [993, 279] width 43 height 11
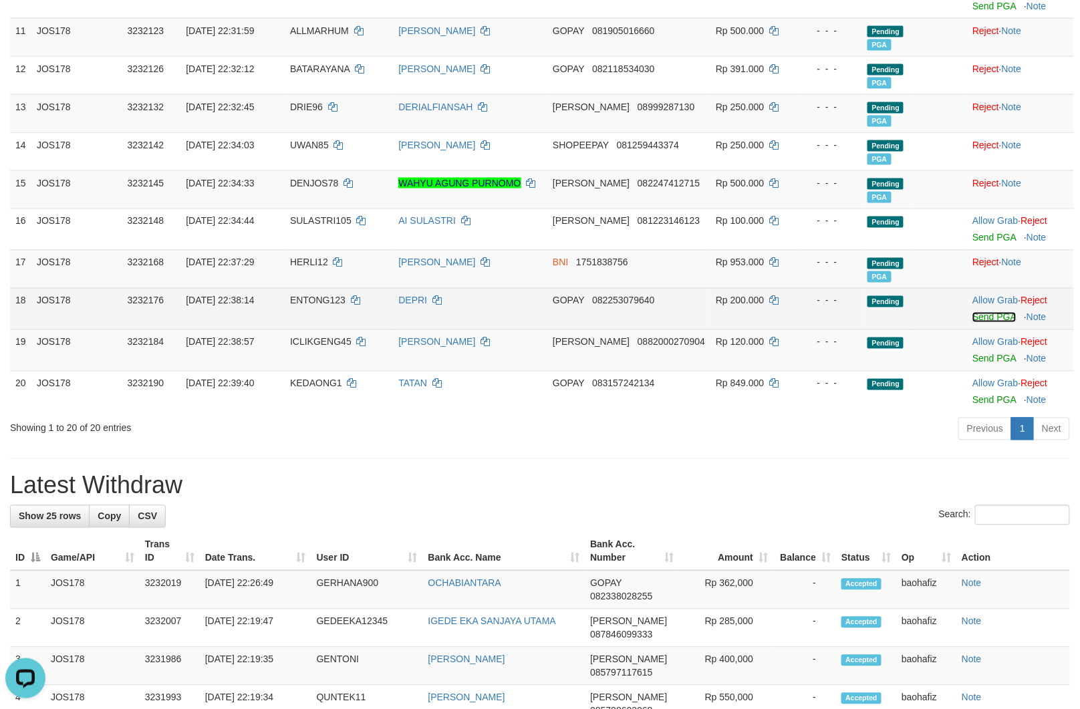
click at [983, 319] on link "Send PGA" at bounding box center [993, 317] width 43 height 11
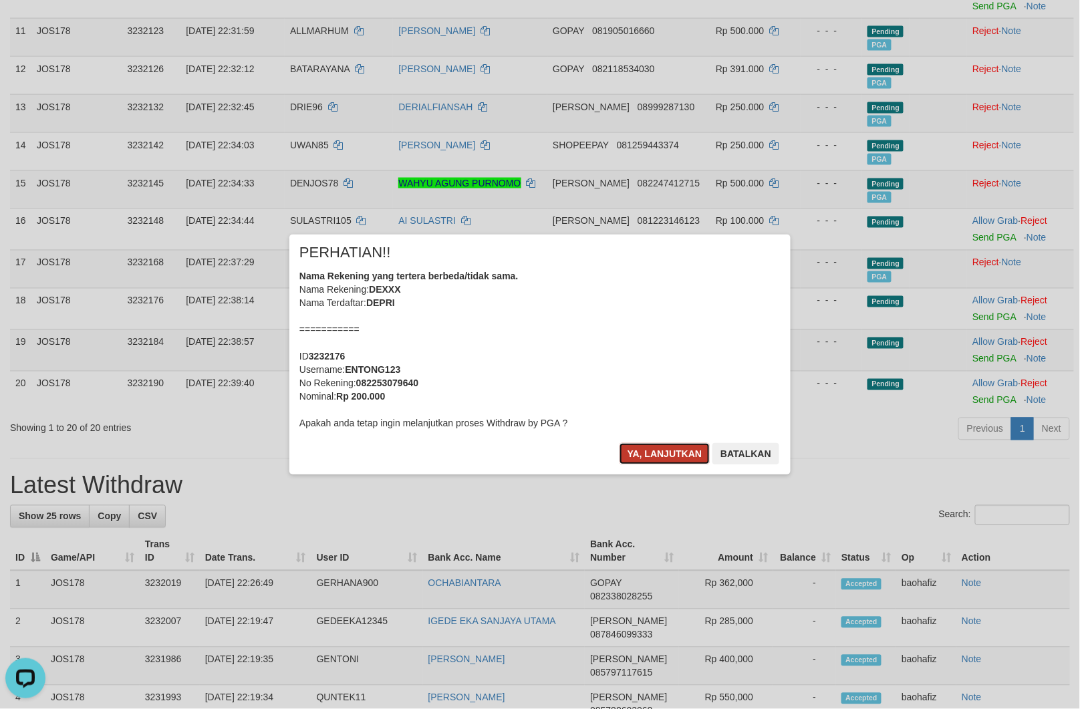
click at [666, 454] on button "Ya, lanjutkan" at bounding box center [664, 453] width 91 height 21
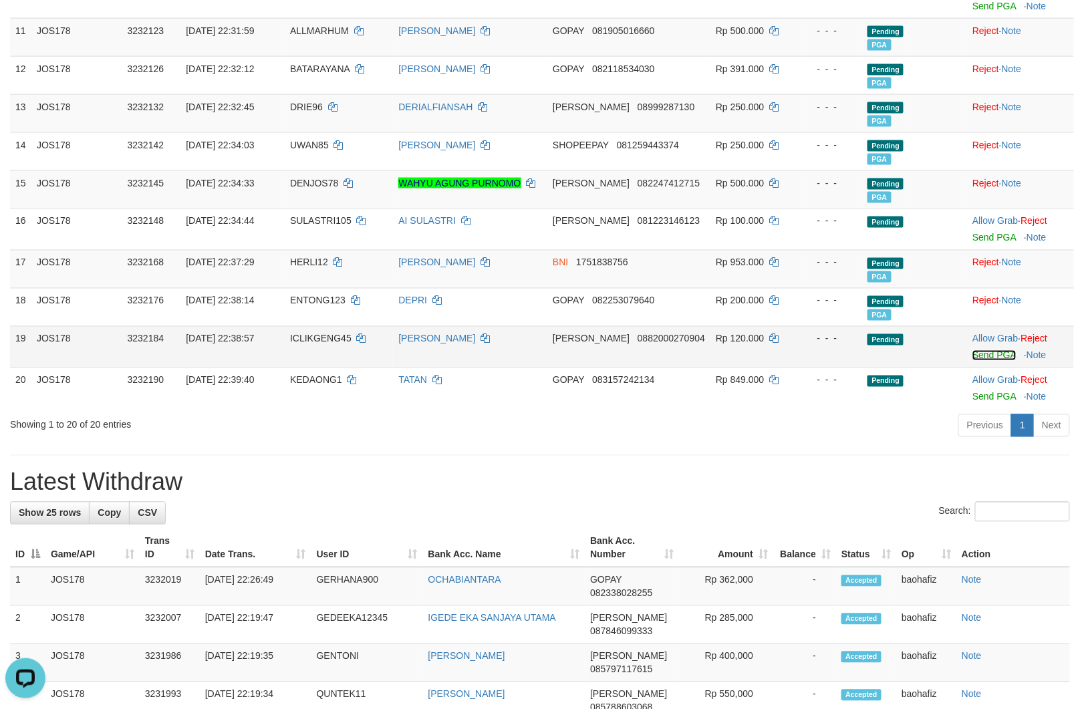
click at [985, 356] on link "Send PGA" at bounding box center [993, 355] width 43 height 11
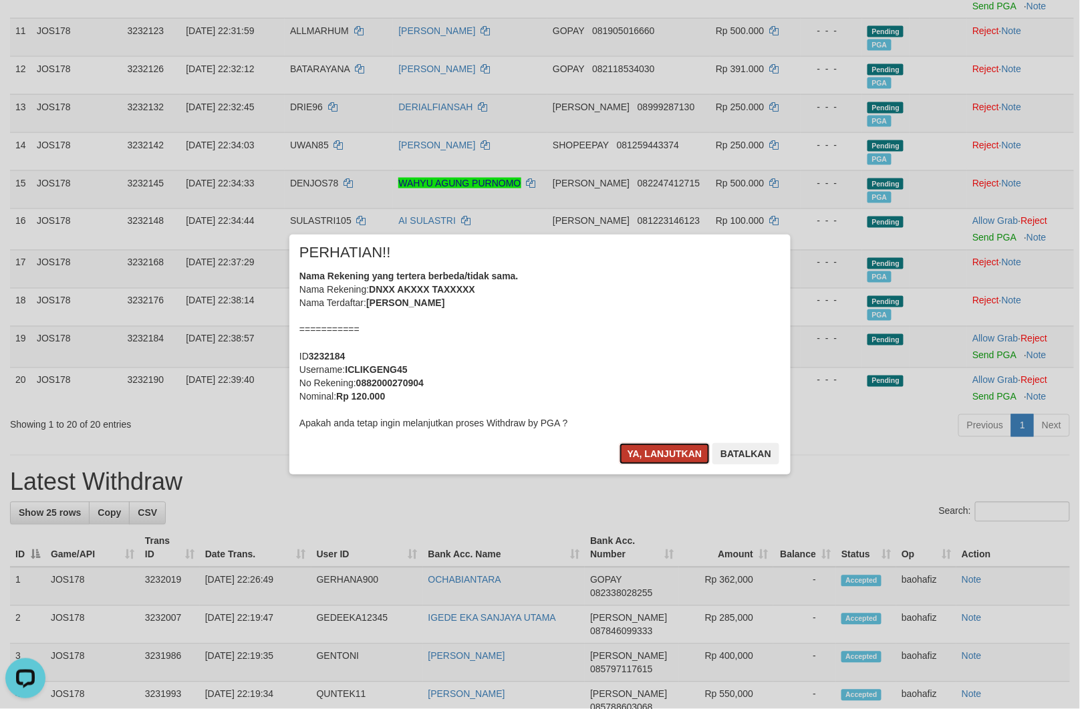
click at [643, 446] on button "Ya, lanjutkan" at bounding box center [664, 453] width 91 height 21
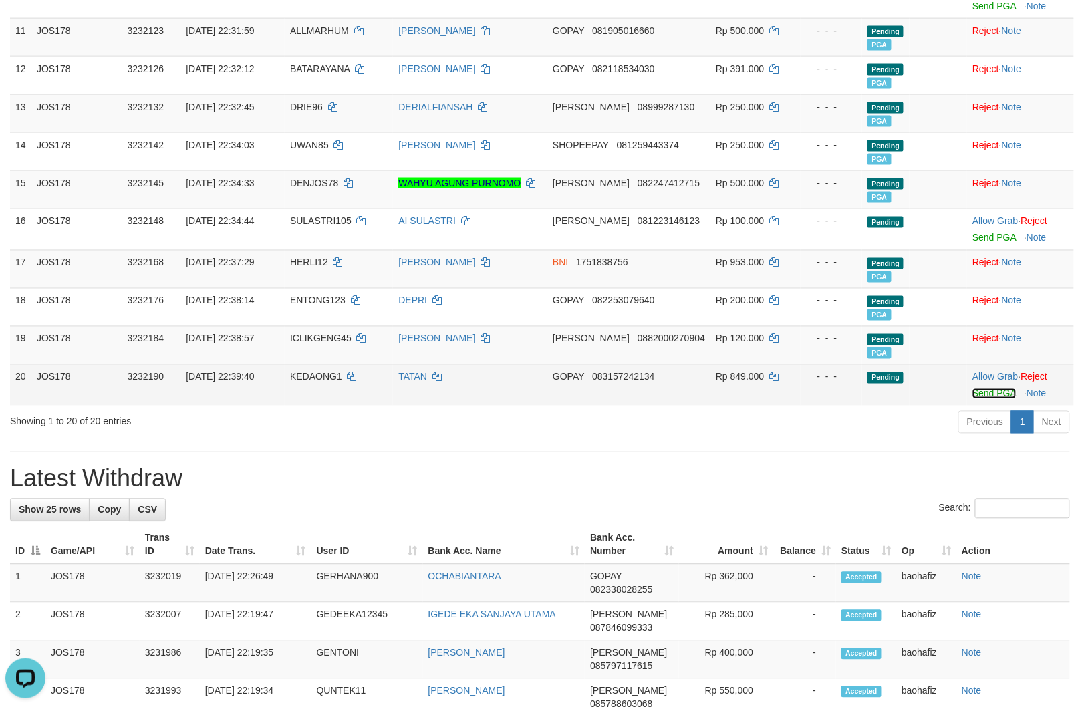
click at [974, 390] on link "Send PGA" at bounding box center [993, 393] width 43 height 11
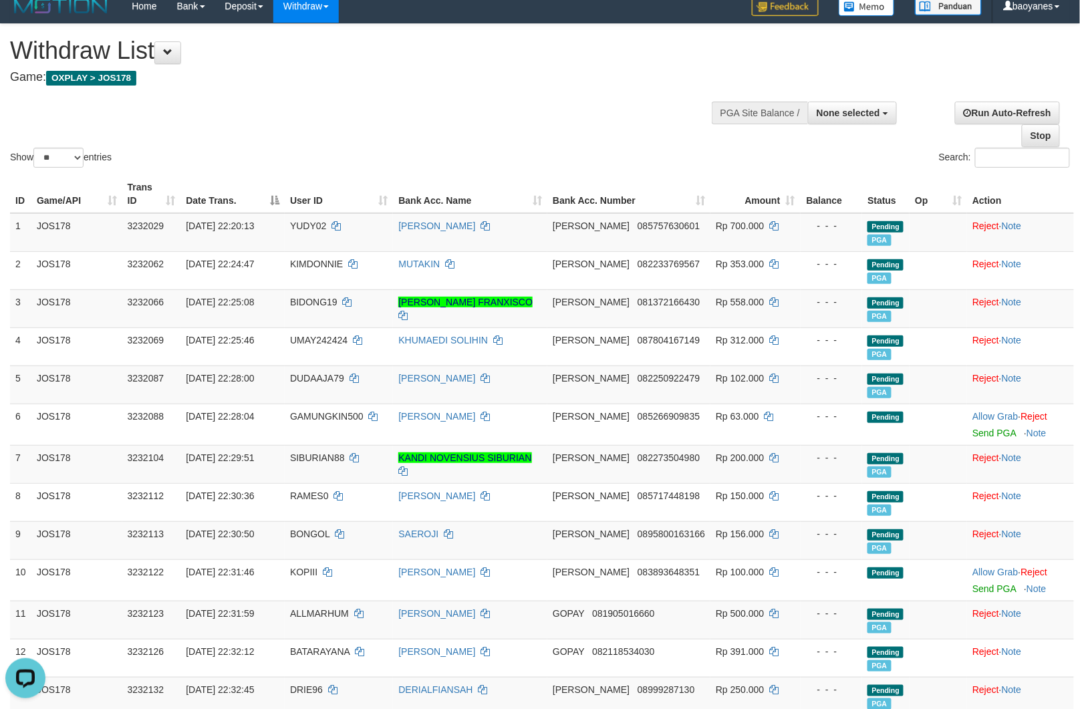
scroll to position [0, 0]
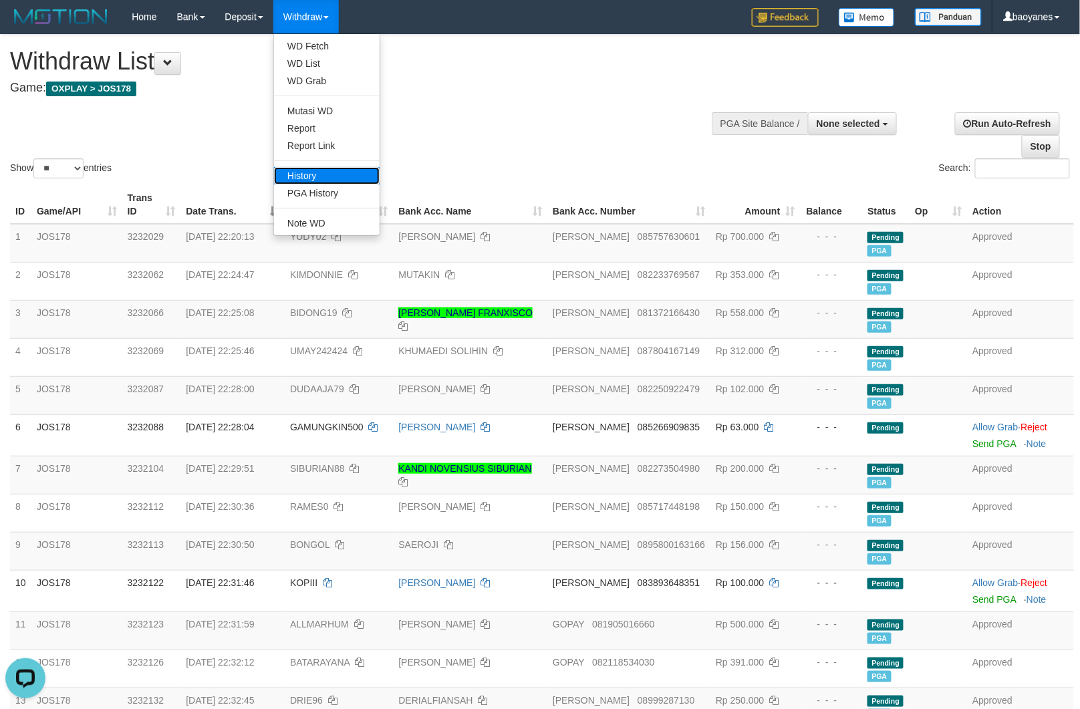
click at [321, 169] on link "History" at bounding box center [327, 175] width 106 height 17
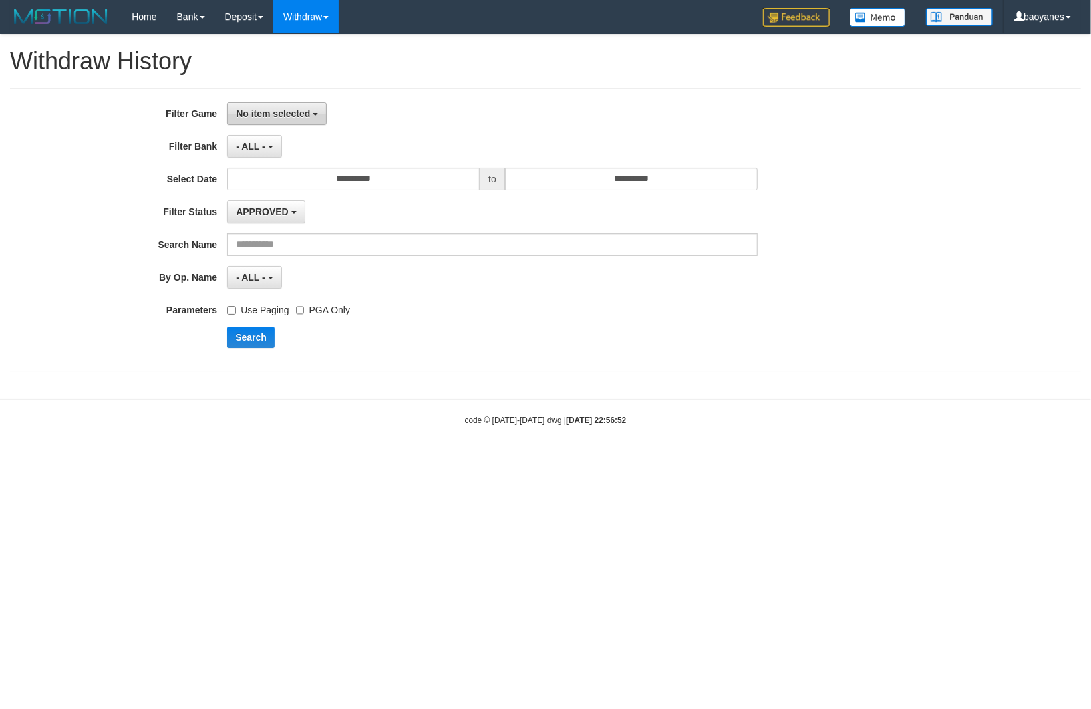
click at [277, 110] on span "No item selected" at bounding box center [273, 113] width 74 height 11
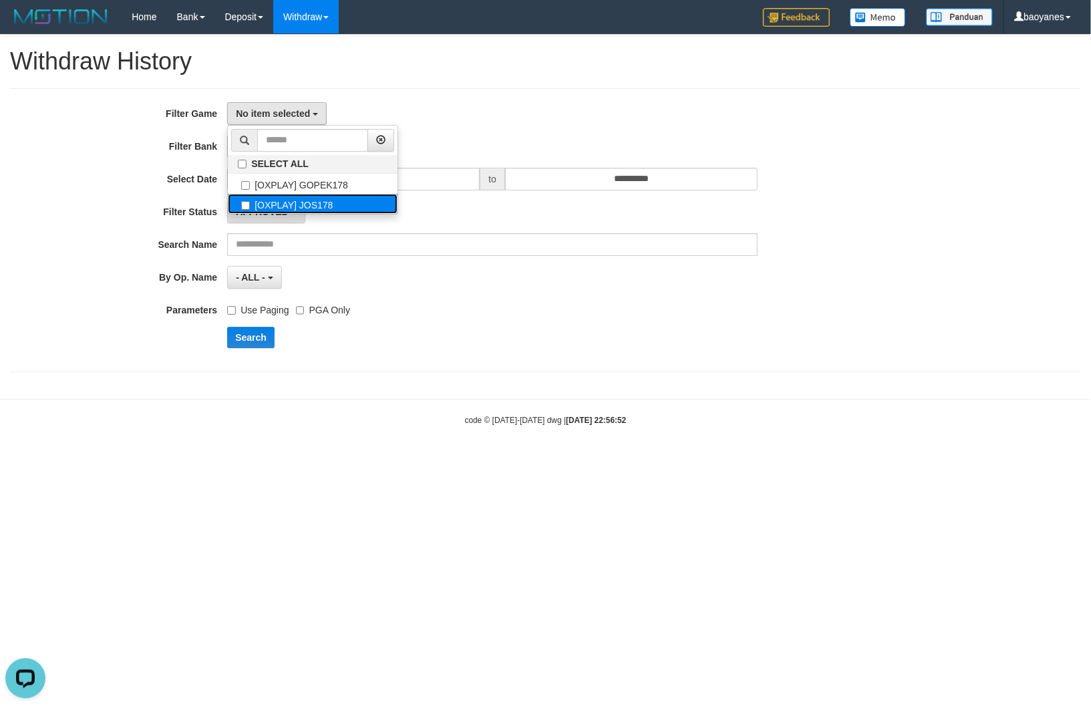
click at [305, 196] on label "[OXPLAY] JOS178" at bounding box center [313, 204] width 170 height 20
select select "****"
click at [468, 222] on div "APPROVED - select status - - ALL - APPROVED REJECTED LINKED NOT LINKED AUTO-LIN…" at bounding box center [492, 211] width 530 height 23
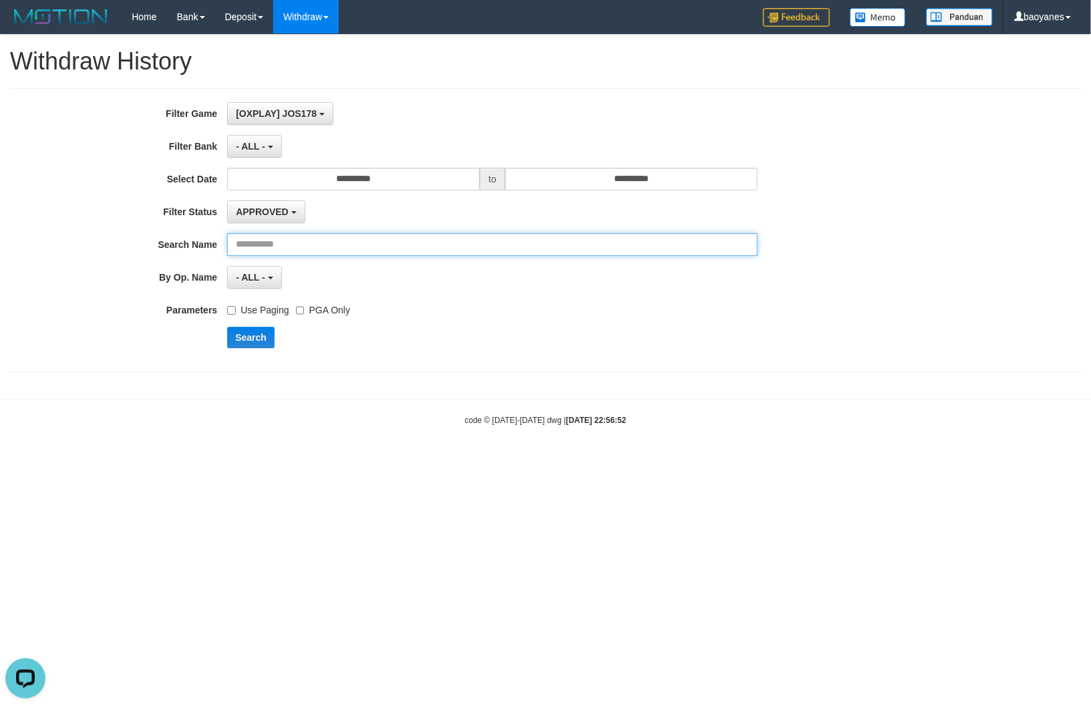
click at [297, 245] on input "text" at bounding box center [492, 244] width 530 height 23
paste input "*********"
type input "*********"
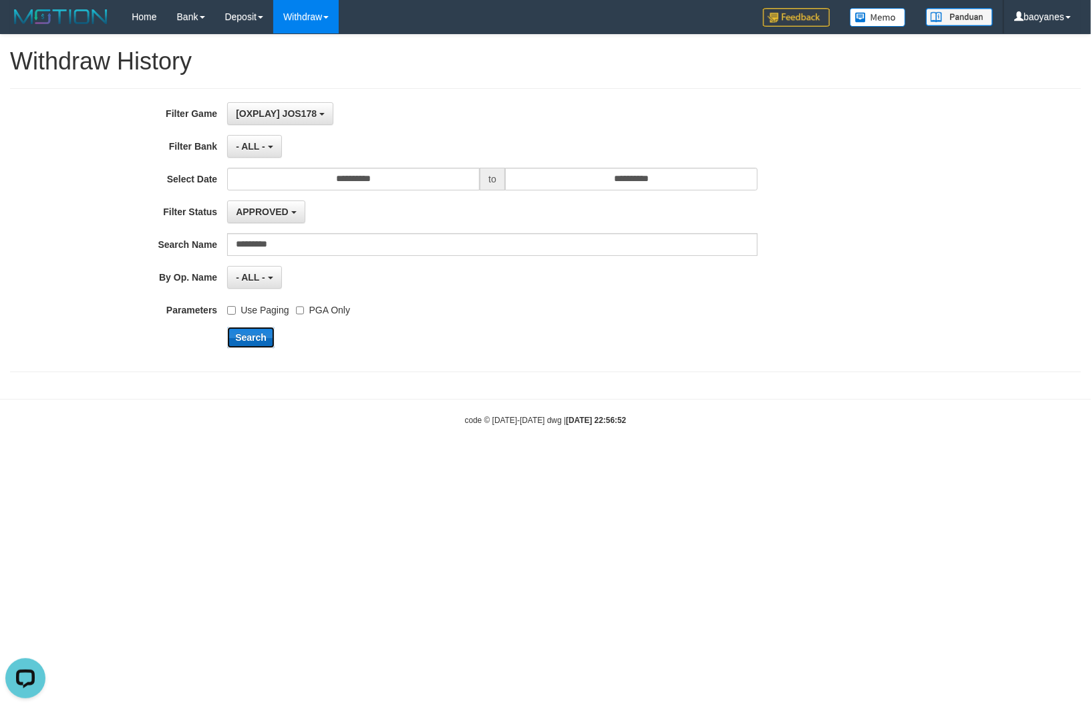
click at [252, 339] on button "Search" at bounding box center [250, 337] width 47 height 21
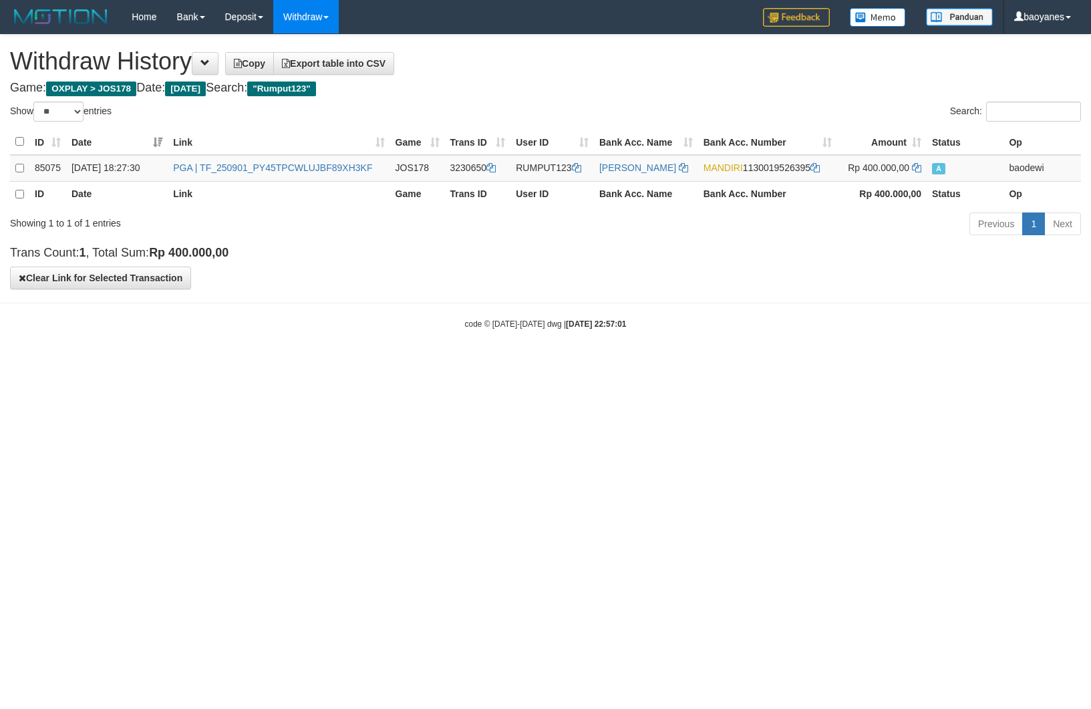
select select "**"
click at [366, 178] on td "PGA | TF_250901_PY45TPCWLUJBF89XH3KF" at bounding box center [279, 168] width 222 height 26
drag, startPoint x: 368, startPoint y: 164, endPoint x: 201, endPoint y: 165, distance: 167.0
click at [201, 165] on td "PGA | TF_250901_PY45TPCWLUJBF89XH3KF" at bounding box center [279, 168] width 222 height 26
copy link "TF_250901_PY45TPCWLUJBF89XH3KF"
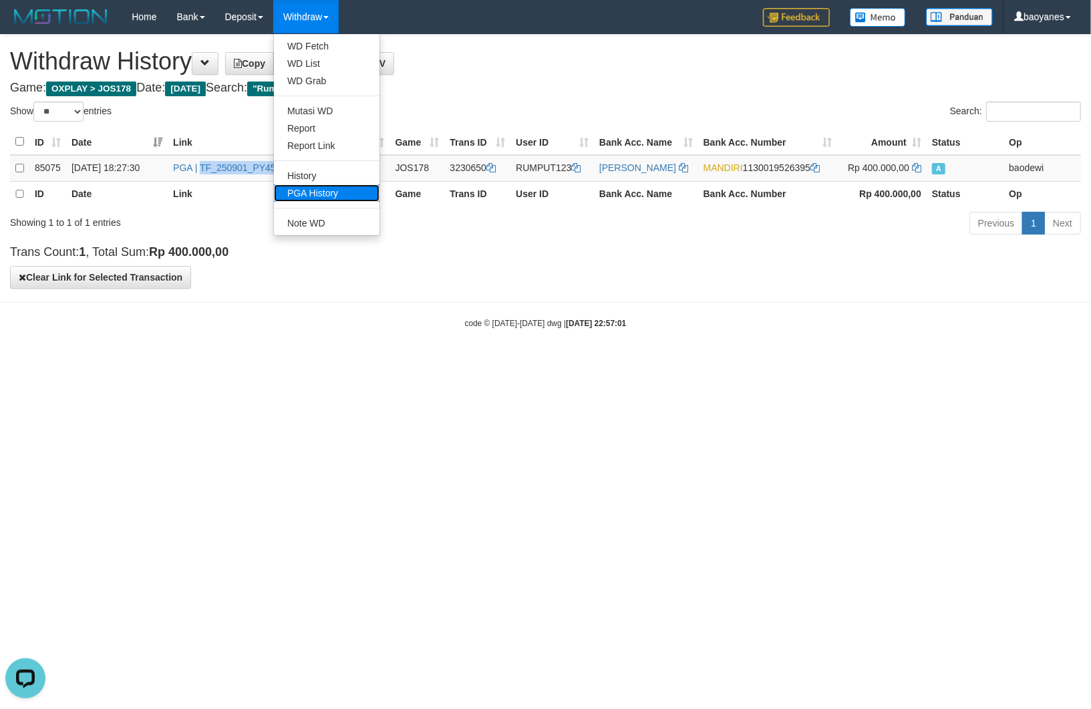
click at [321, 187] on link "PGA History" at bounding box center [327, 192] width 106 height 17
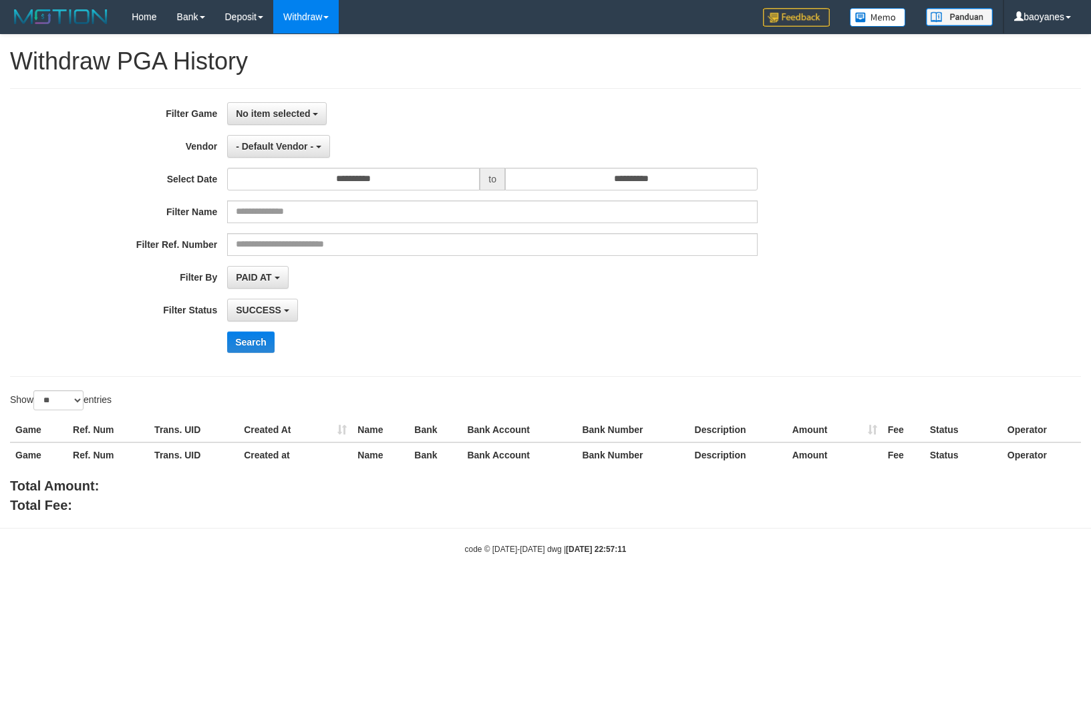
select select
select select "**"
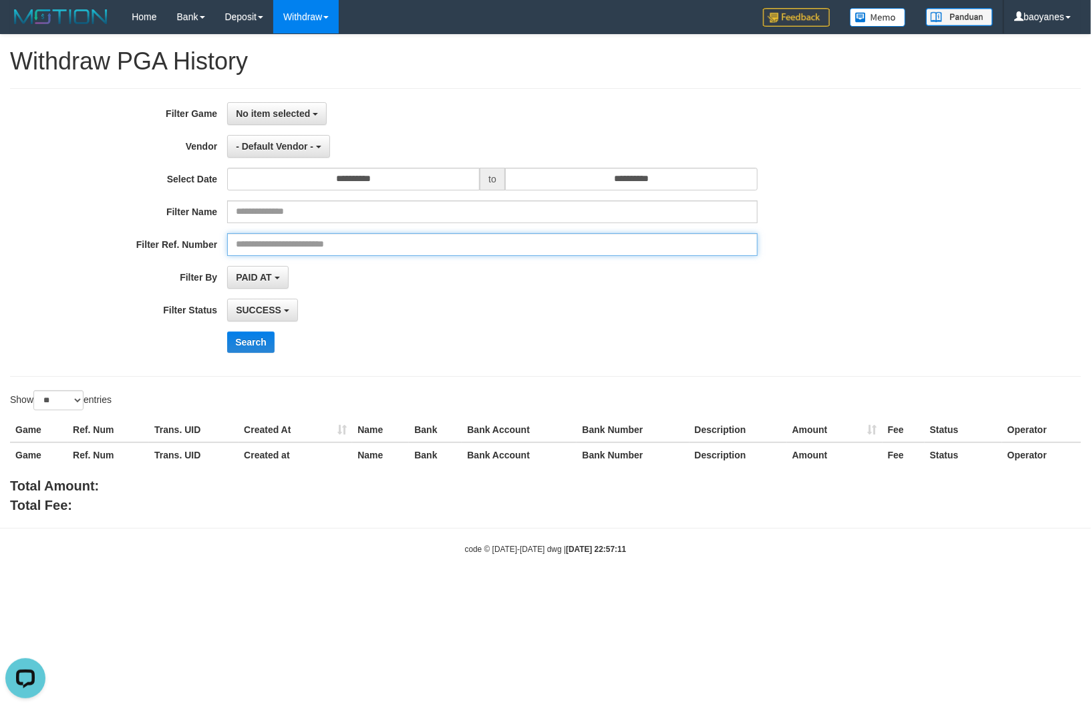
click at [274, 243] on input "text" at bounding box center [492, 244] width 530 height 23
paste input "**********"
type input "**********"
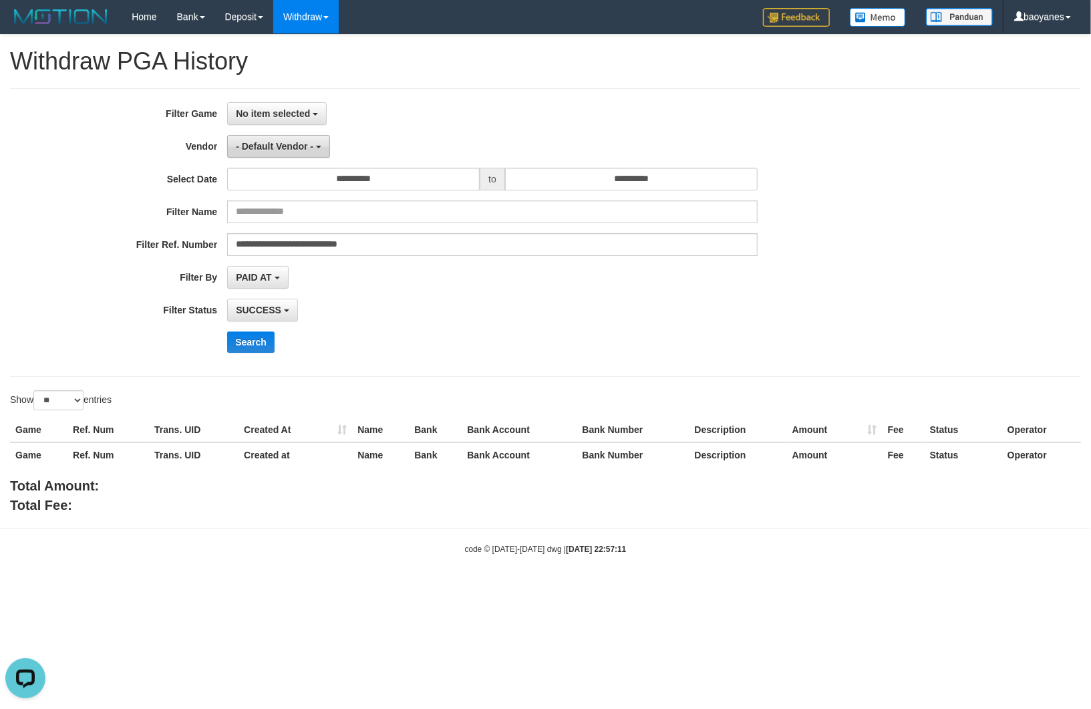
click at [301, 147] on span "- Default Vendor -" at bounding box center [275, 146] width 78 height 11
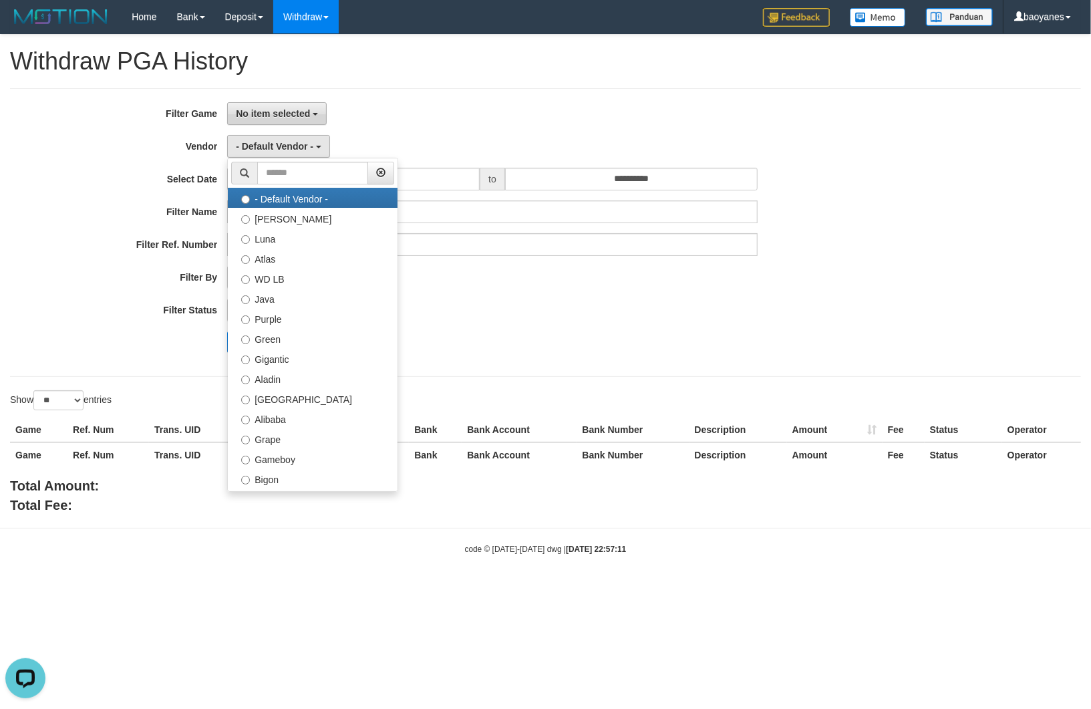
click at [289, 109] on span "No item selected" at bounding box center [273, 113] width 74 height 11
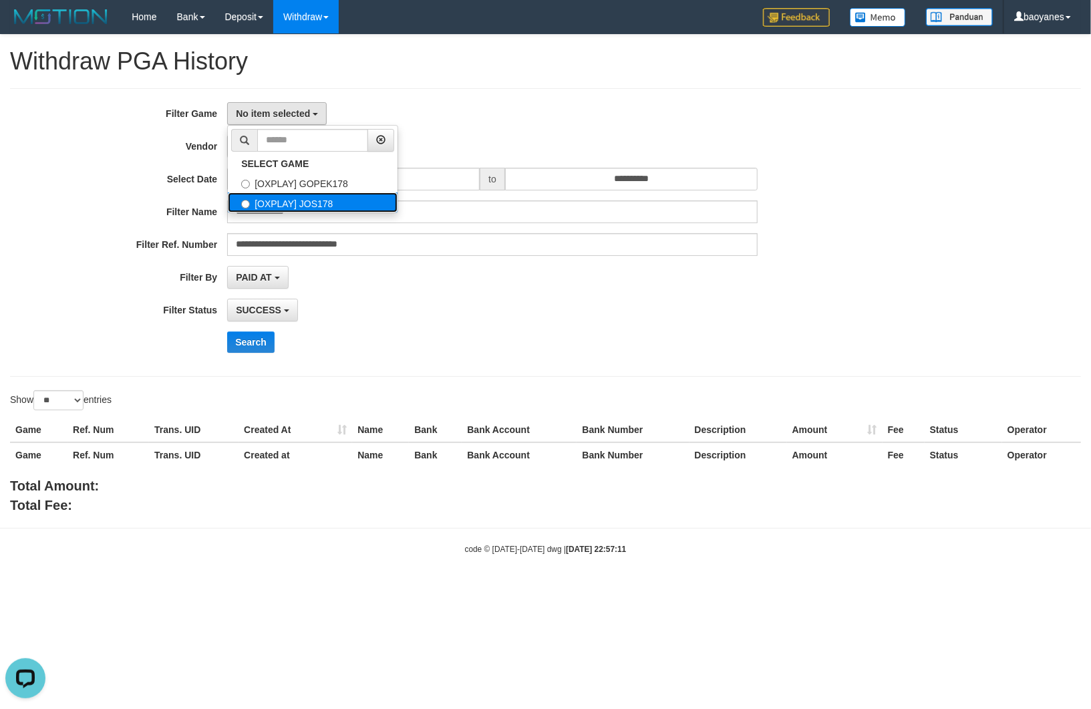
click at [303, 199] on label "[OXPLAY] JOS178" at bounding box center [313, 202] width 170 height 20
select select "****"
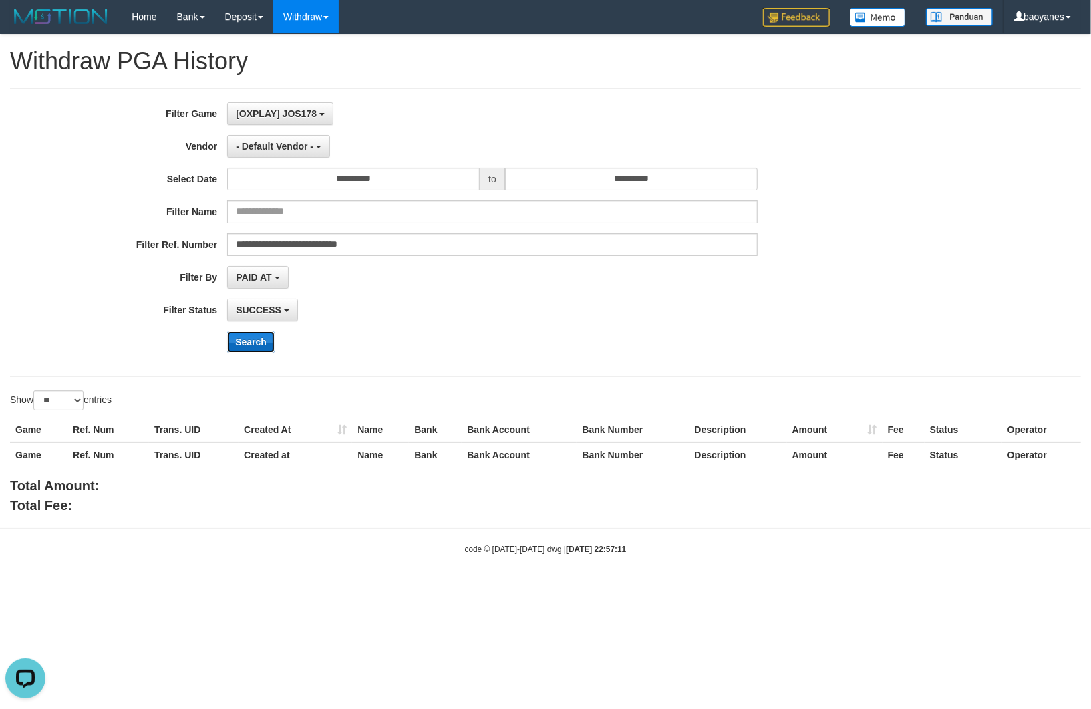
click at [251, 347] on button "Search" at bounding box center [250, 341] width 47 height 21
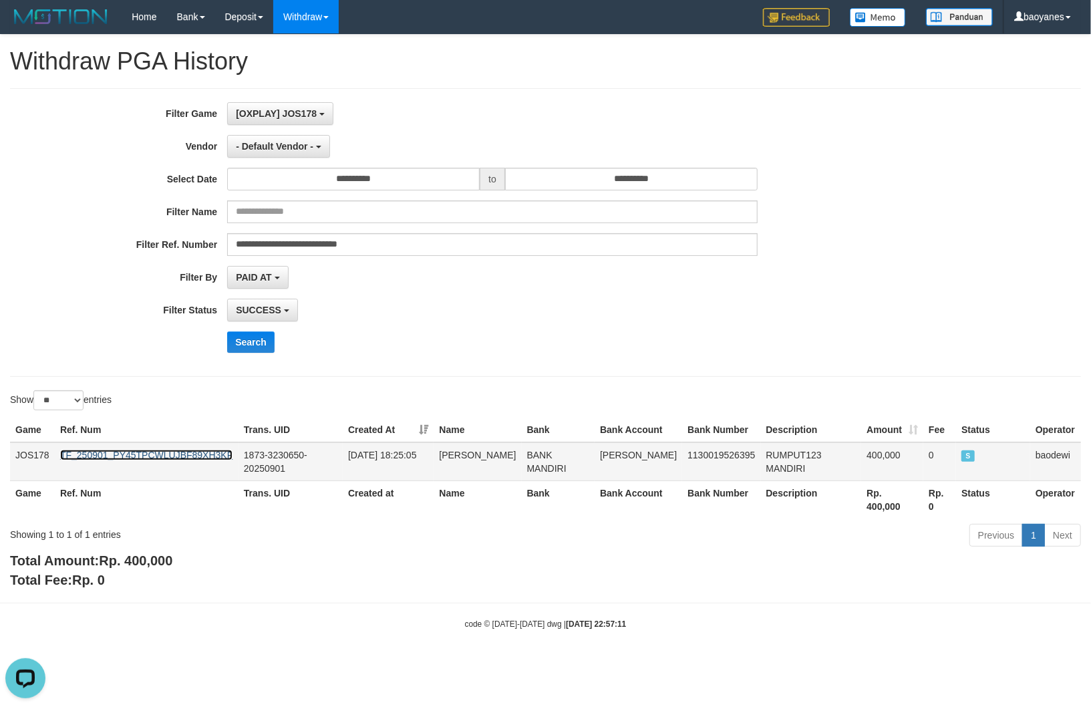
click at [201, 450] on link "TF_250901_PY45TPCWLUJBF89XH3KF" at bounding box center [146, 455] width 172 height 11
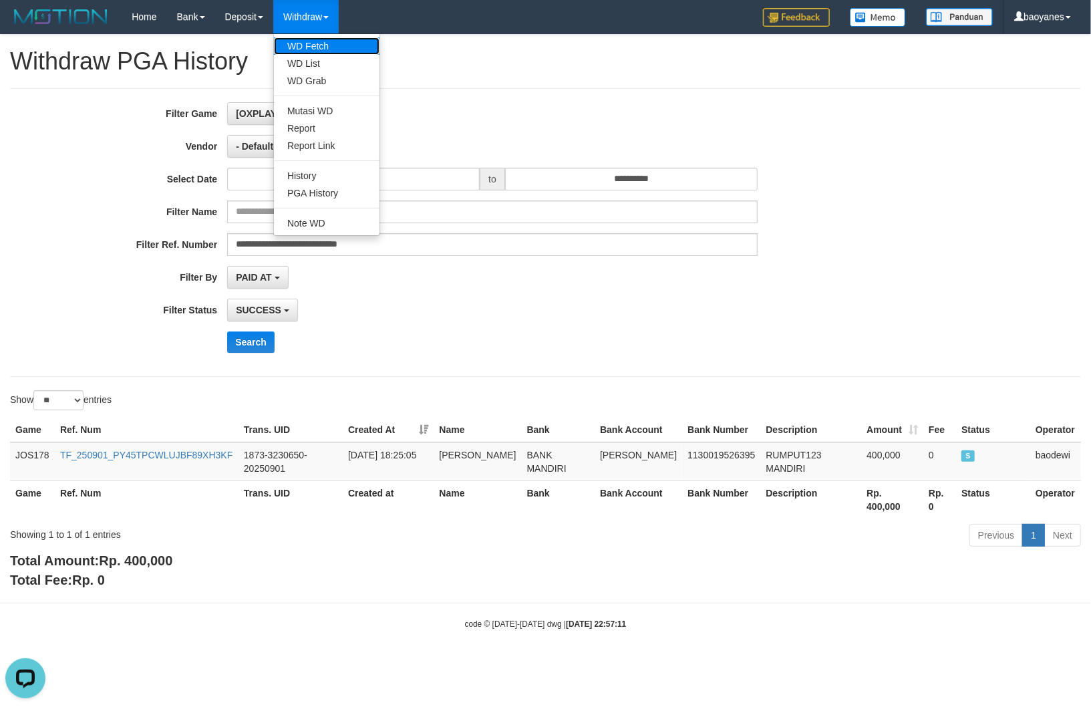
click at [324, 39] on link "WD Fetch" at bounding box center [327, 45] width 106 height 17
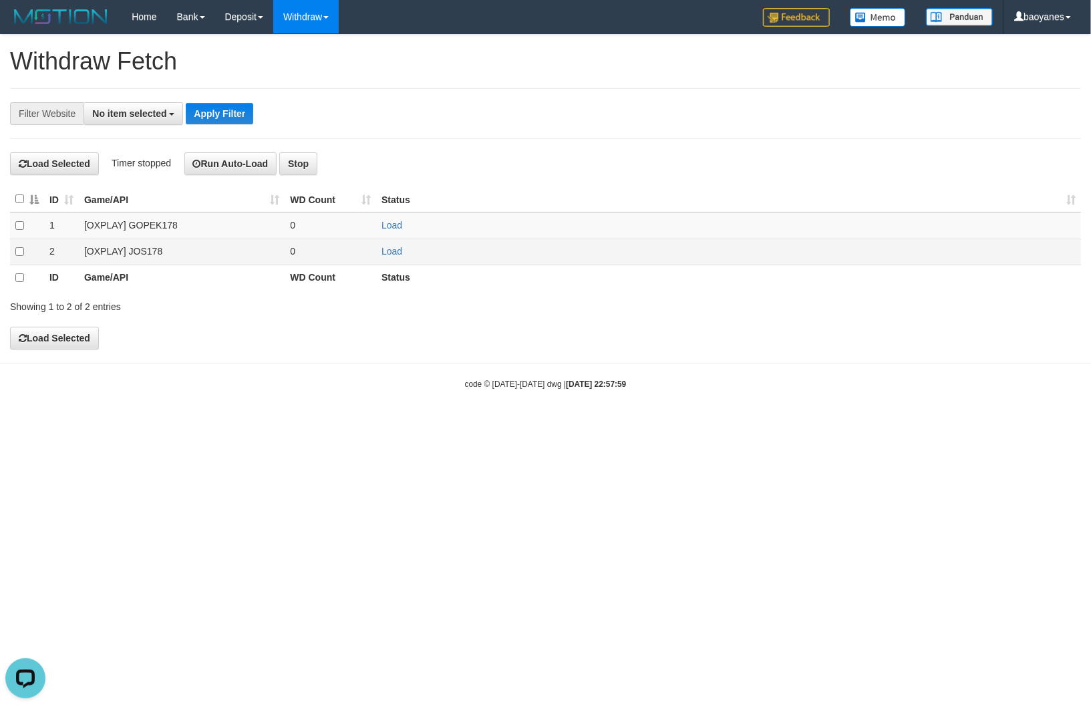
click at [144, 256] on td "[OXPLAY] JOS178" at bounding box center [182, 252] width 206 height 26
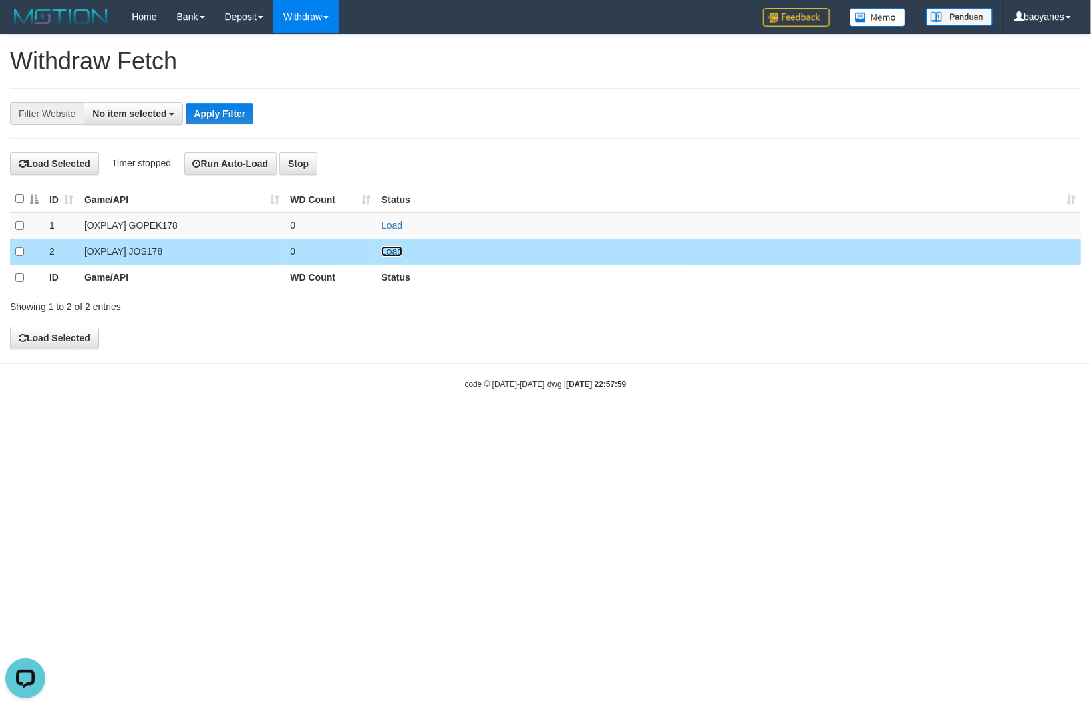
click at [389, 251] on link "Load" at bounding box center [391, 251] width 21 height 11
click at [132, 112] on span "No item selected" at bounding box center [129, 113] width 74 height 11
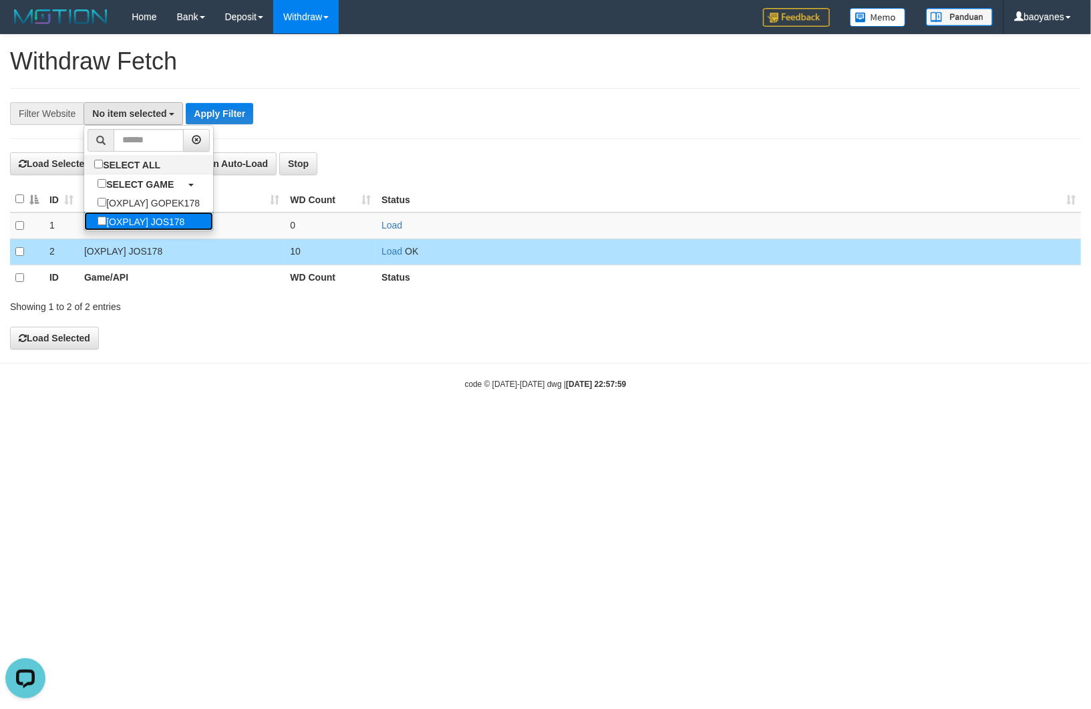
click at [160, 221] on label "[OXPLAY] JOS178" at bounding box center [141, 221] width 114 height 19
select select "****"
click at [245, 115] on button "Apply Filter" at bounding box center [225, 113] width 67 height 21
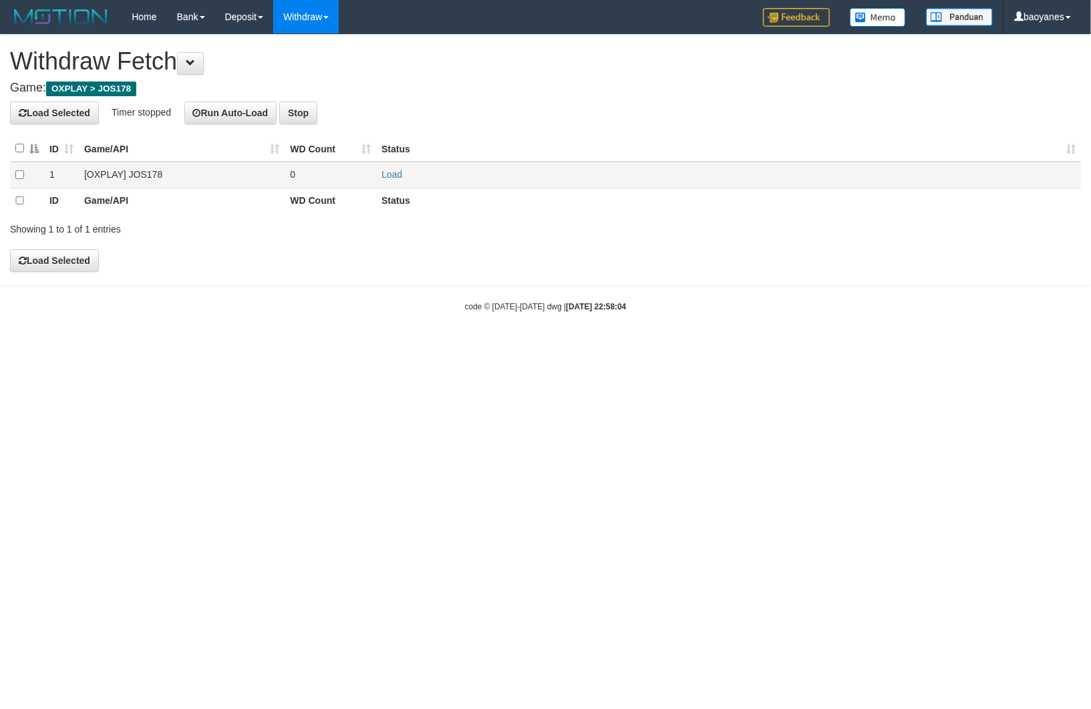
click at [150, 168] on td "[OXPLAY] JOS178" at bounding box center [182, 175] width 206 height 26
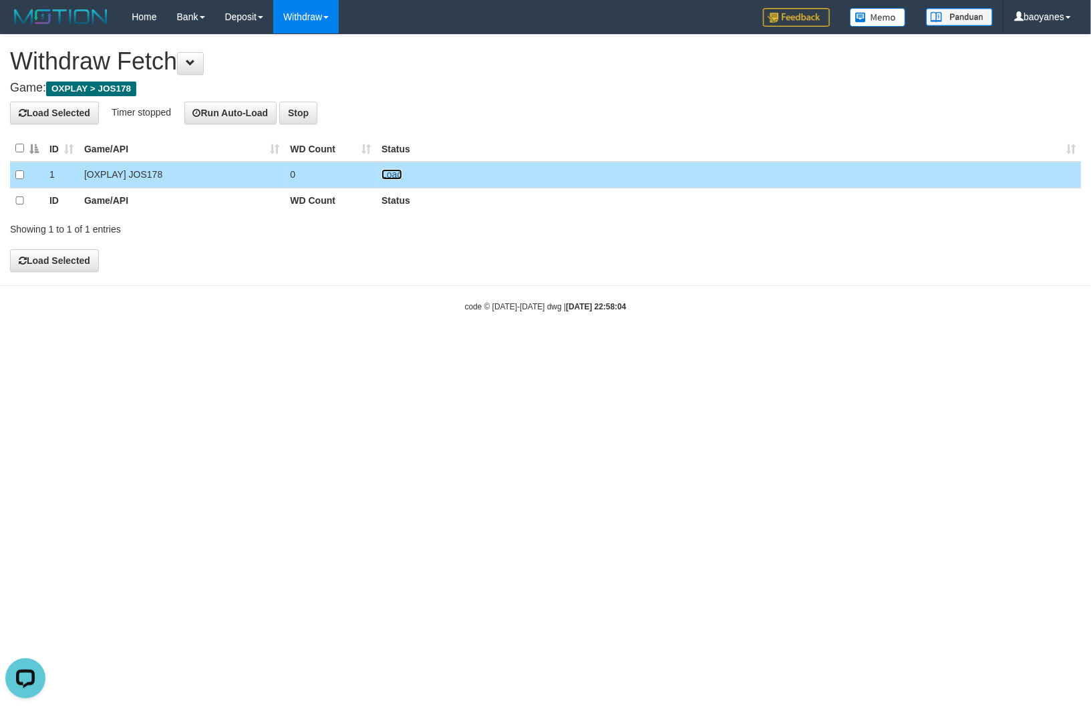
click at [382, 170] on link "Load" at bounding box center [391, 174] width 21 height 11
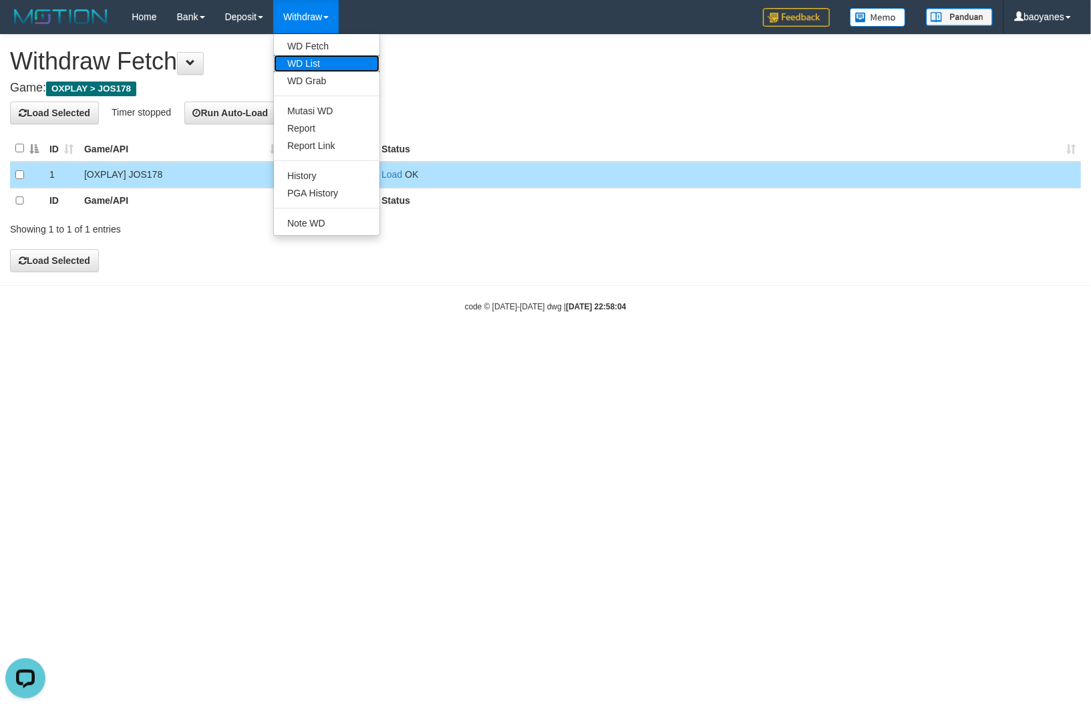
click at [313, 56] on link "WD List" at bounding box center [327, 63] width 106 height 17
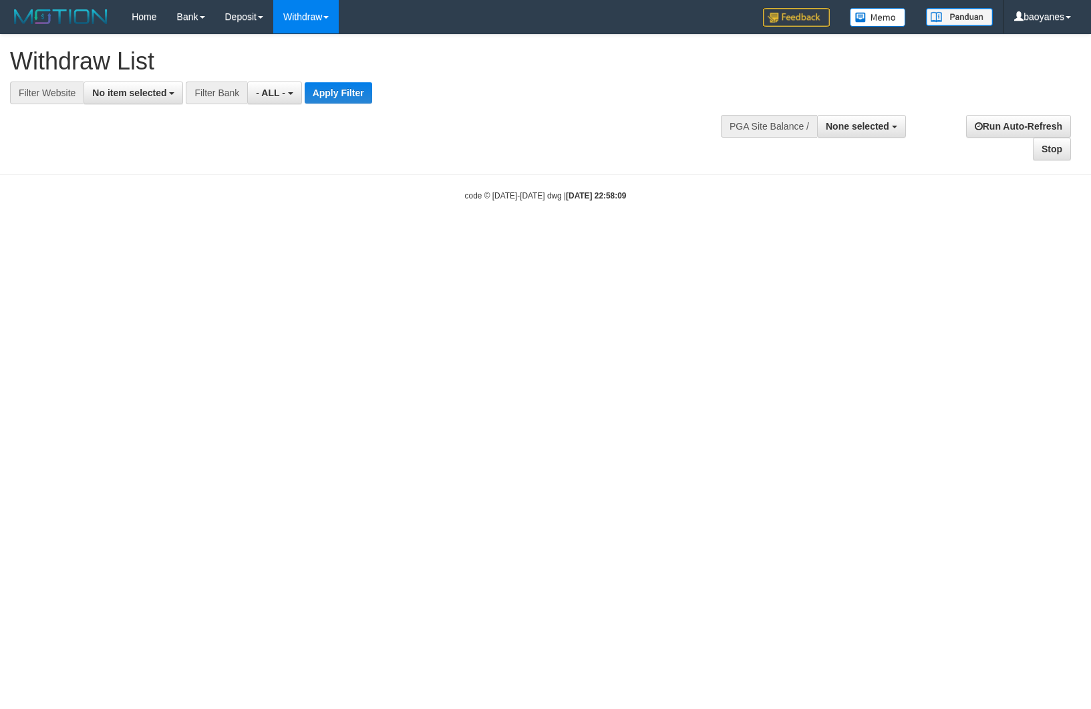
select select
click at [157, 92] on span "No item selected" at bounding box center [129, 93] width 74 height 11
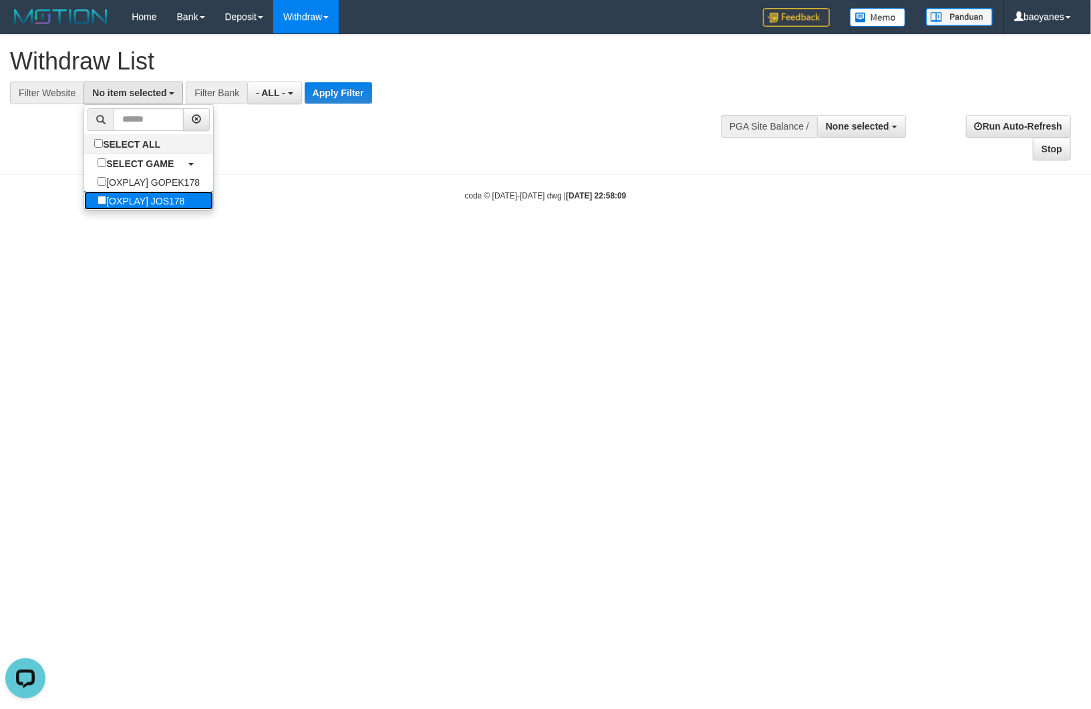
click at [163, 196] on label "[OXPLAY] JOS178" at bounding box center [141, 200] width 114 height 19
select select "****"
click at [345, 87] on button "Apply Filter" at bounding box center [344, 92] width 67 height 21
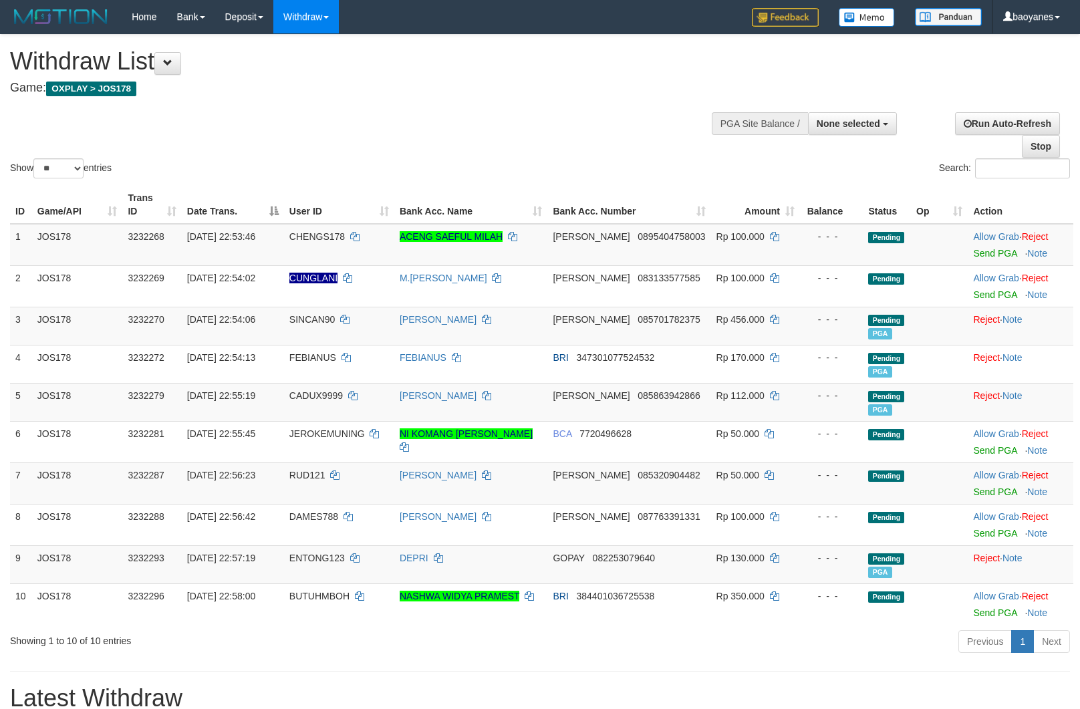
select select
select select "**"
